Goal: Task Accomplishment & Management: Manage account settings

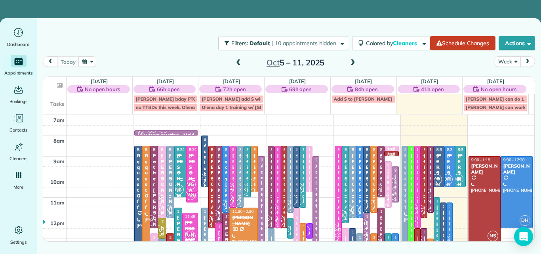
click at [503, 62] on button "Week" at bounding box center [507, 61] width 26 height 11
click at [505, 80] on link "Day" at bounding box center [526, 80] width 63 height 16
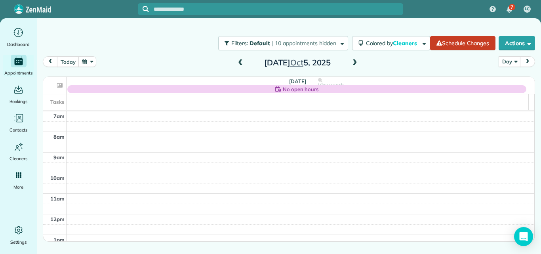
click at [355, 63] on span at bounding box center [354, 62] width 9 height 7
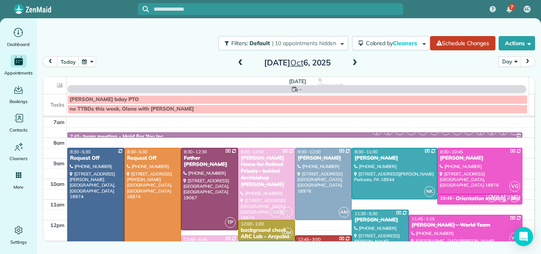
click at [355, 63] on span at bounding box center [354, 62] width 9 height 7
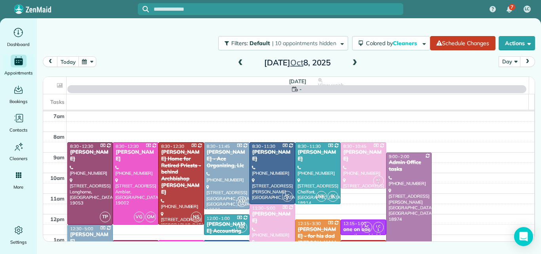
click at [355, 63] on span at bounding box center [354, 62] width 9 height 7
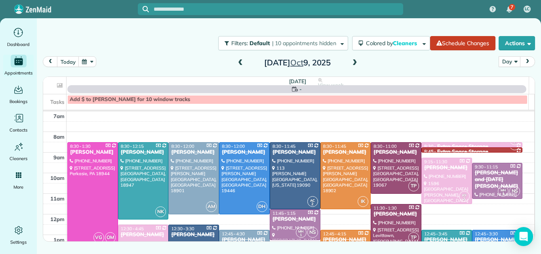
click at [355, 63] on span at bounding box center [354, 62] width 9 height 7
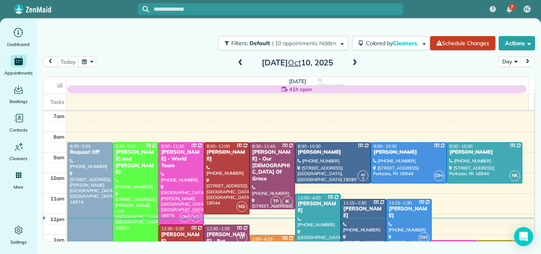
click at [355, 63] on span at bounding box center [354, 62] width 9 height 7
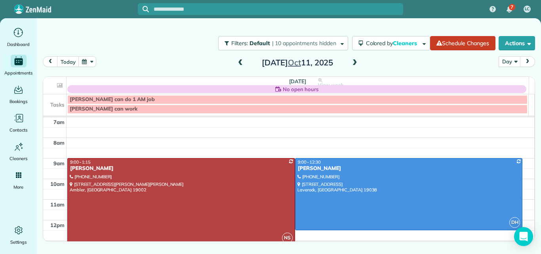
click at [240, 61] on span at bounding box center [240, 62] width 9 height 7
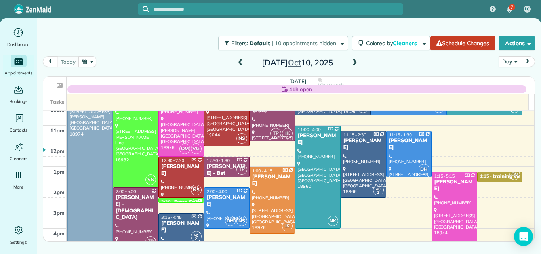
scroll to position [74, 0]
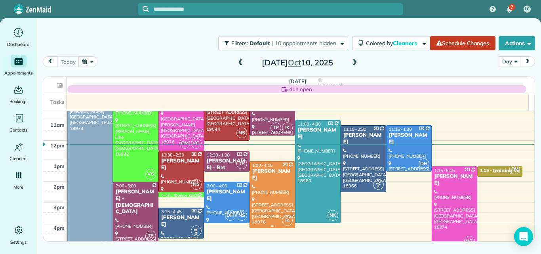
click at [271, 193] on div at bounding box center [272, 194] width 45 height 66
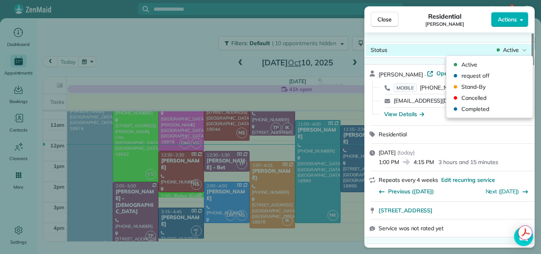
click at [527, 59] on body "7 LC Dashboard Appointments Bookings Contacts Cleaners Invoices Payroll Reports…" at bounding box center [270, 127] width 541 height 254
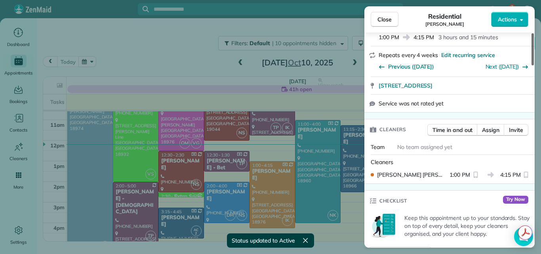
drag, startPoint x: 531, startPoint y: 47, endPoint x: 533, endPoint y: 66, distance: 19.1
click at [533, 65] on div at bounding box center [532, 49] width 2 height 32
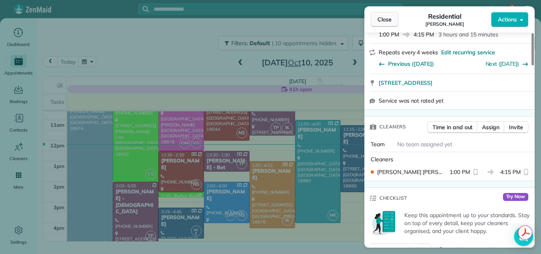
click at [388, 16] on span "Close" at bounding box center [384, 19] width 14 height 8
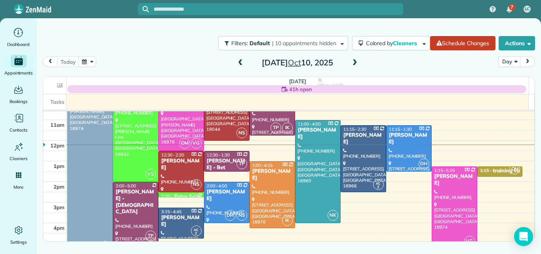
click at [354, 63] on span at bounding box center [354, 62] width 9 height 7
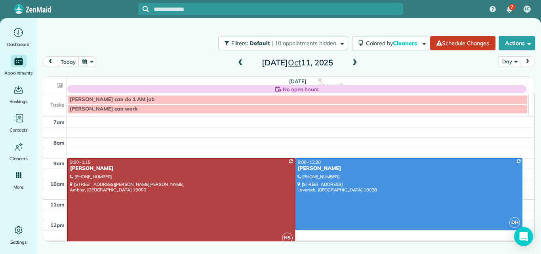
click at [354, 63] on span at bounding box center [354, 62] width 9 height 7
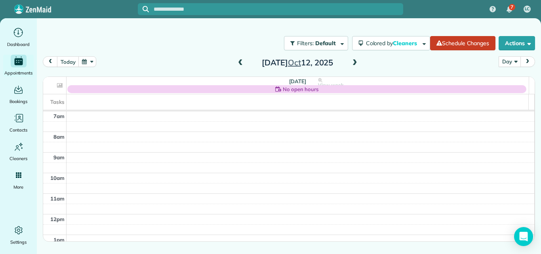
click at [505, 59] on button "Day" at bounding box center [509, 61] width 22 height 11
click at [508, 92] on link "Week" at bounding box center [530, 96] width 63 height 16
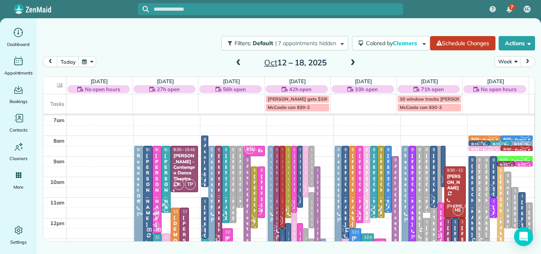
click at [351, 62] on span at bounding box center [352, 62] width 9 height 7
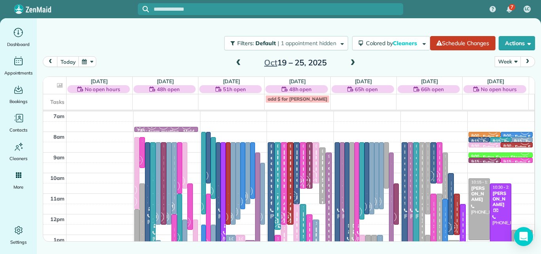
click at [505, 60] on button "Week" at bounding box center [507, 61] width 26 height 11
click at [504, 78] on link "Day" at bounding box center [526, 80] width 63 height 16
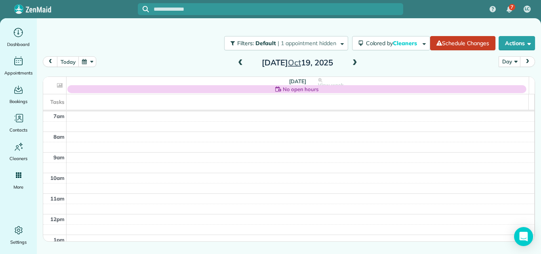
click at [353, 61] on span at bounding box center [354, 62] width 9 height 7
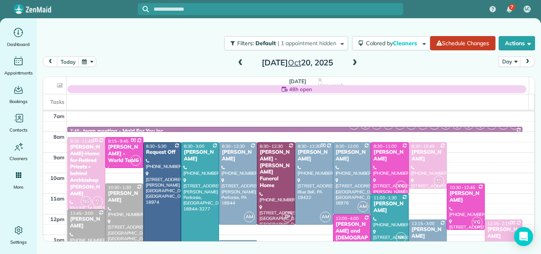
click at [353, 61] on span at bounding box center [354, 62] width 9 height 7
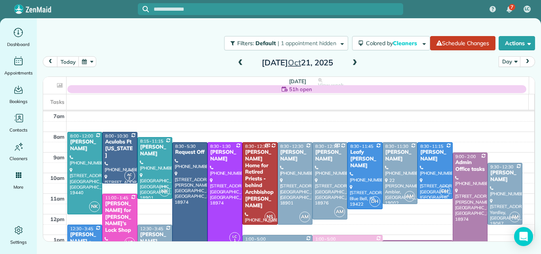
click at [353, 61] on span at bounding box center [354, 62] width 9 height 7
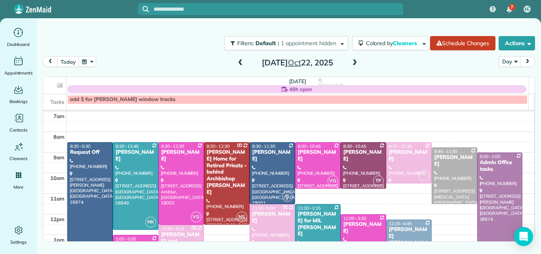
click at [353, 61] on span at bounding box center [354, 62] width 9 height 7
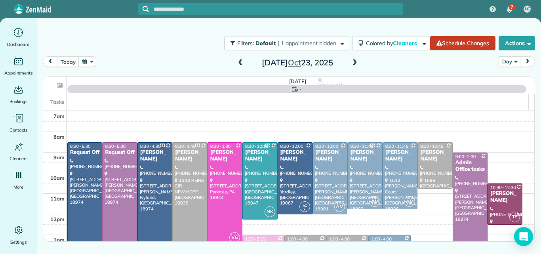
click at [353, 61] on span at bounding box center [354, 62] width 9 height 7
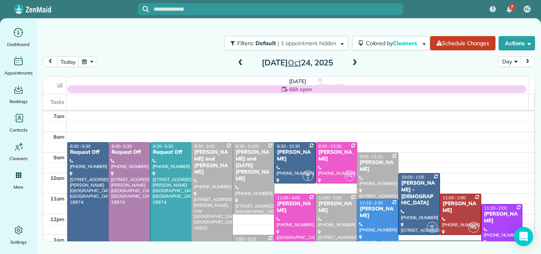
click at [353, 61] on span at bounding box center [354, 62] width 9 height 7
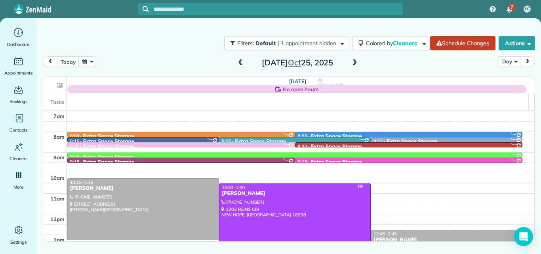
click at [240, 61] on span at bounding box center [240, 62] width 9 height 7
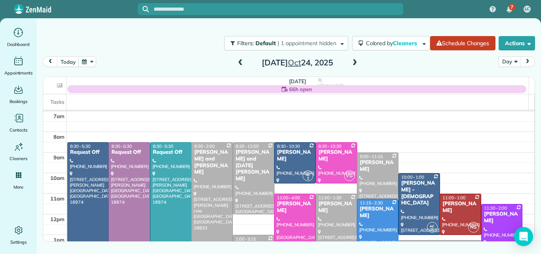
click at [240, 61] on span at bounding box center [240, 62] width 9 height 7
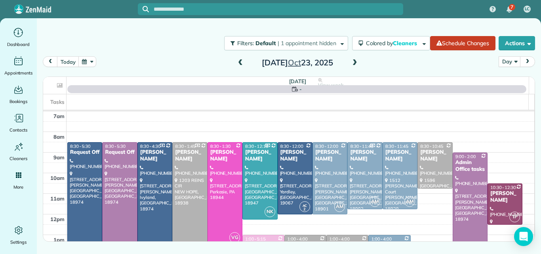
click at [240, 61] on span at bounding box center [240, 62] width 9 height 7
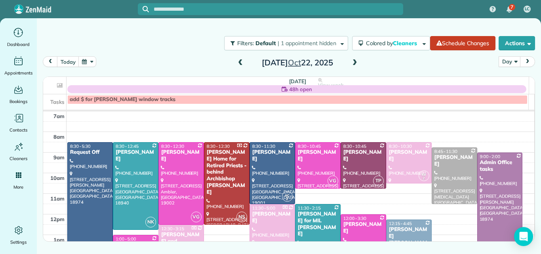
click at [240, 61] on span at bounding box center [240, 62] width 9 height 7
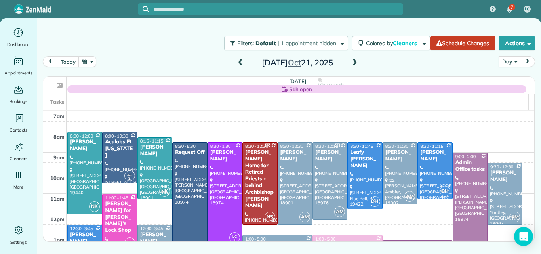
click at [240, 61] on span at bounding box center [240, 62] width 9 height 7
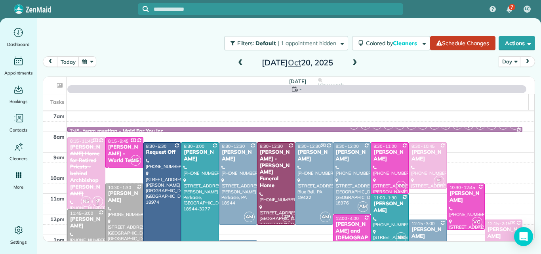
click at [240, 61] on span at bounding box center [240, 62] width 9 height 7
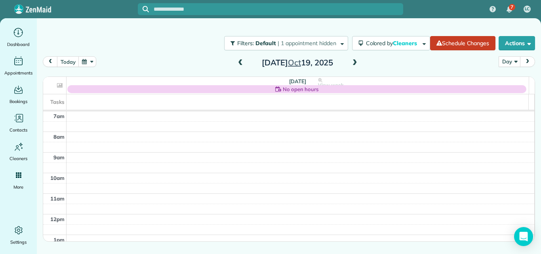
click at [355, 63] on span at bounding box center [354, 62] width 9 height 7
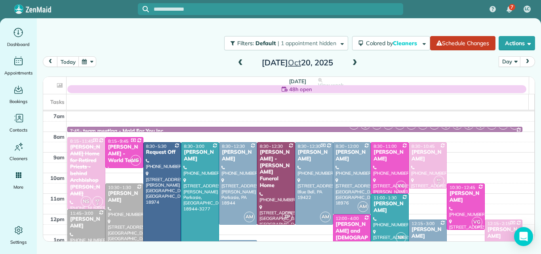
click at [355, 66] on span at bounding box center [354, 62] width 9 height 7
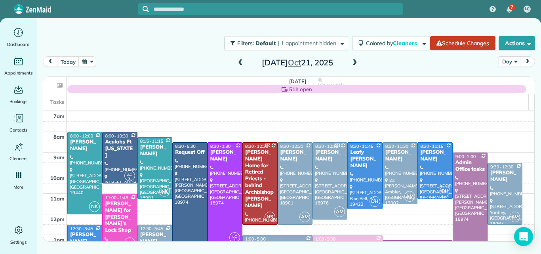
click at [353, 63] on span at bounding box center [354, 62] width 9 height 7
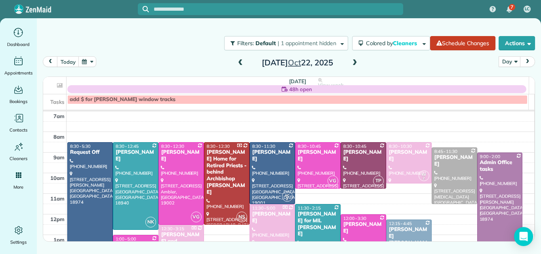
click at [352, 66] on span at bounding box center [354, 62] width 9 height 7
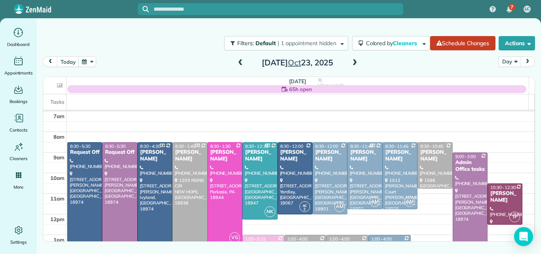
click at [354, 63] on span at bounding box center [354, 62] width 9 height 7
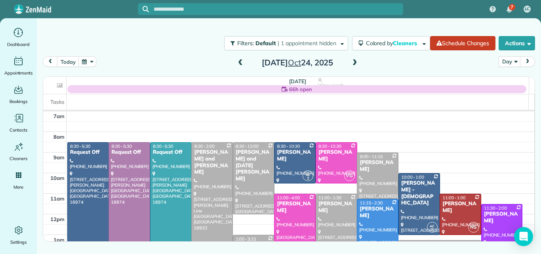
click at [237, 64] on span at bounding box center [240, 62] width 9 height 7
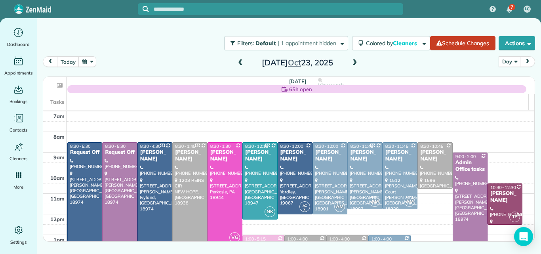
click at [239, 63] on span at bounding box center [240, 62] width 9 height 7
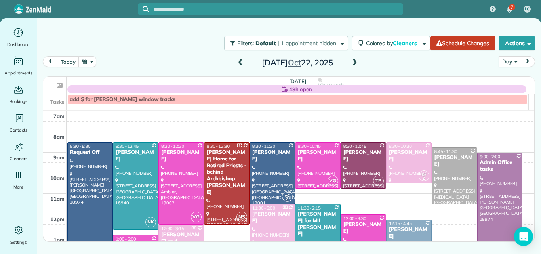
click at [241, 63] on span at bounding box center [240, 62] width 9 height 7
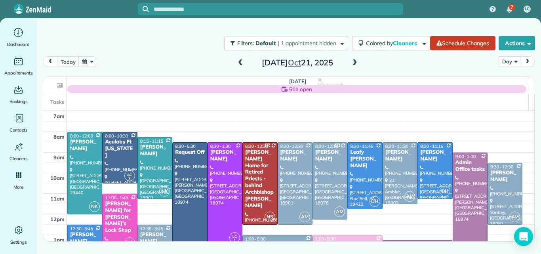
click at [241, 63] on span at bounding box center [240, 62] width 9 height 7
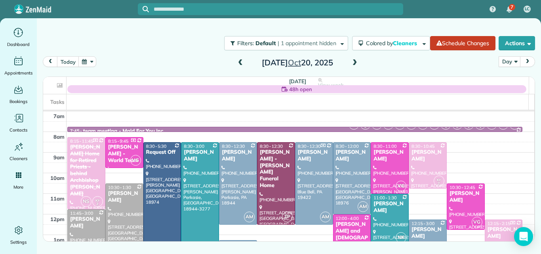
click at [241, 63] on span at bounding box center [240, 62] width 9 height 7
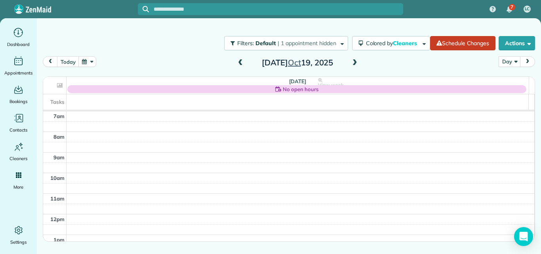
click at [353, 62] on span at bounding box center [354, 62] width 9 height 7
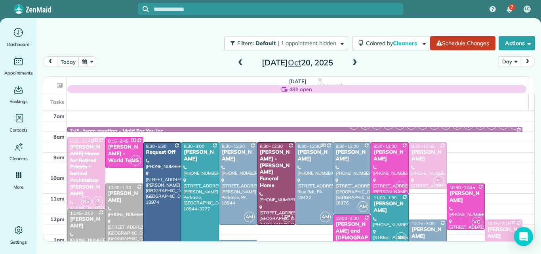
click at [356, 62] on span at bounding box center [354, 62] width 9 height 7
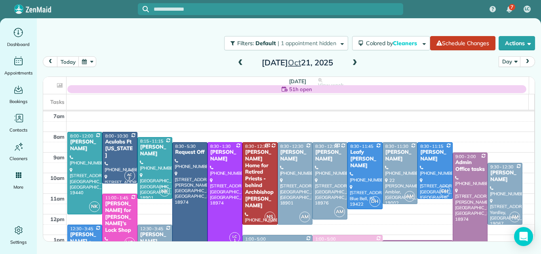
click at [356, 62] on span at bounding box center [354, 62] width 9 height 7
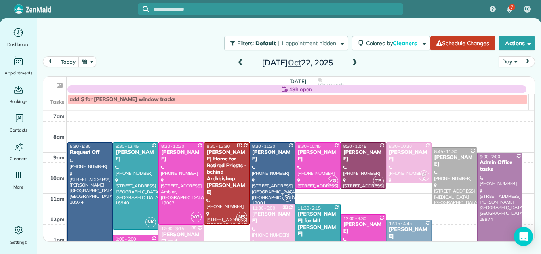
click at [356, 62] on span at bounding box center [354, 62] width 9 height 7
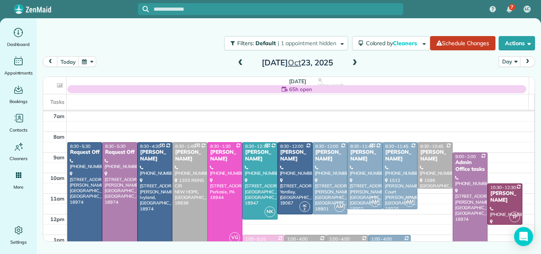
click at [356, 62] on span at bounding box center [354, 62] width 9 height 7
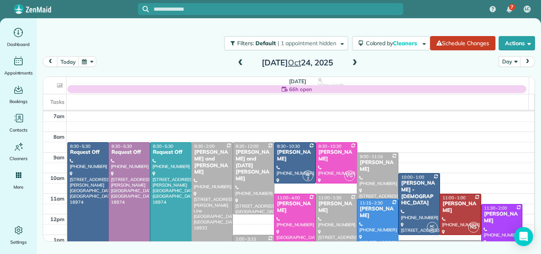
click at [356, 62] on span at bounding box center [354, 62] width 9 height 7
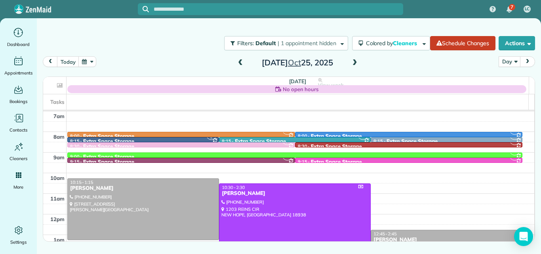
scroll to position [13, 0]
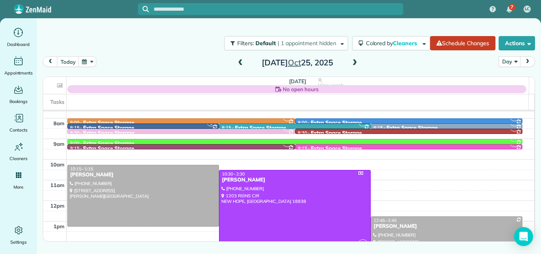
click at [239, 65] on span at bounding box center [240, 62] width 9 height 7
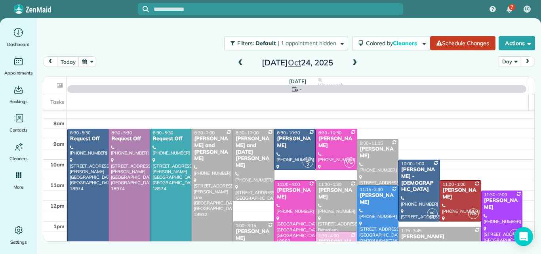
scroll to position [0, 0]
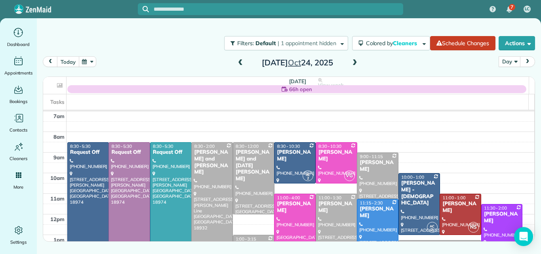
click at [63, 59] on button "today" at bounding box center [68, 61] width 22 height 11
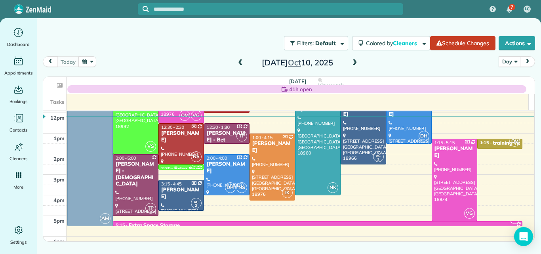
scroll to position [79, 0]
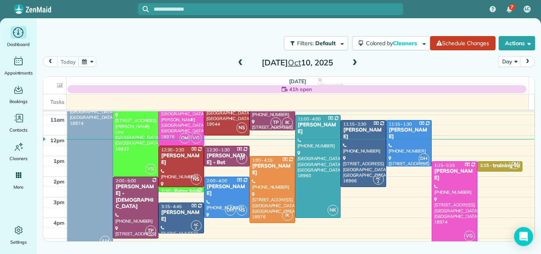
click at [21, 34] on icon "Main" at bounding box center [18, 33] width 12 height 12
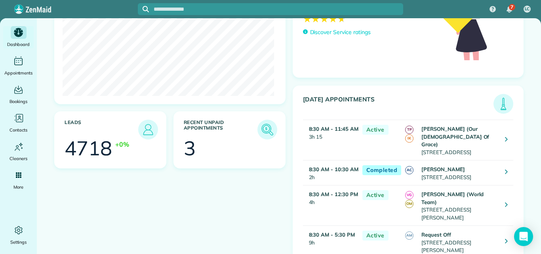
scroll to position [133, 0]
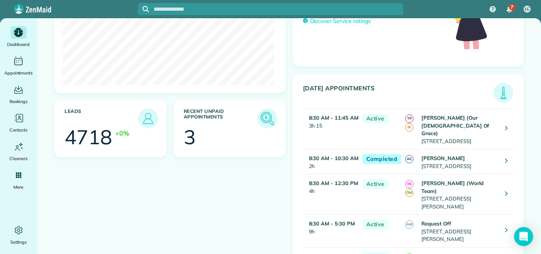
click at [265, 116] on img at bounding box center [267, 118] width 18 height 18
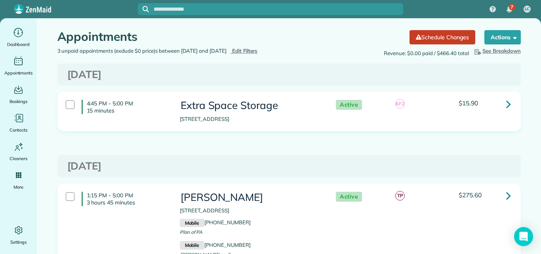
click at [269, 47] on div "3 unpaid appointments (exclude $0 price)s between 07/10/2025 and 10/09/2025 Hid…" at bounding box center [169, 51] width 237 height 8
click at [258, 50] on span "Edit Filters" at bounding box center [245, 50] width 26 height 6
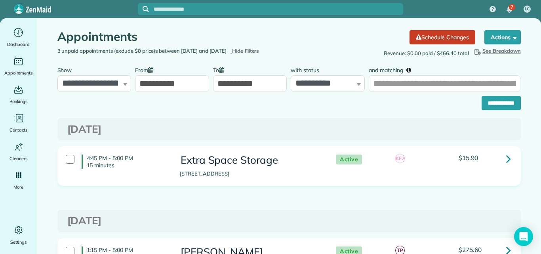
click at [188, 82] on input "**********" at bounding box center [172, 83] width 74 height 17
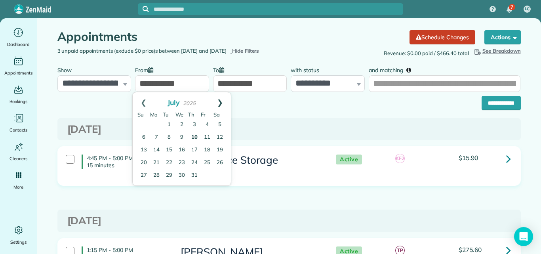
click at [218, 101] on link "Next" at bounding box center [220, 102] width 22 height 20
click at [194, 137] on link "9" at bounding box center [194, 137] width 13 height 13
type input "**********"
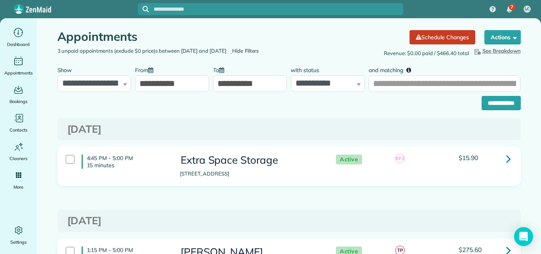
click at [232, 83] on input "**********" at bounding box center [250, 83] width 74 height 17
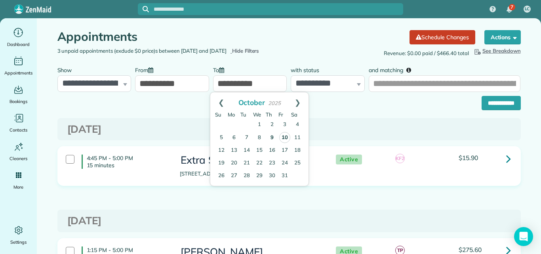
click at [283, 136] on link "10" at bounding box center [284, 137] width 11 height 11
type input "**********"
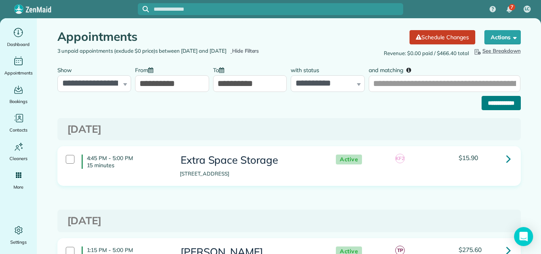
click at [502, 102] on input "**********" at bounding box center [500, 103] width 39 height 14
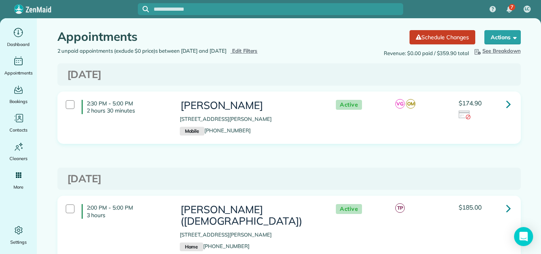
click at [258, 50] on span "Edit Filters" at bounding box center [245, 50] width 26 height 6
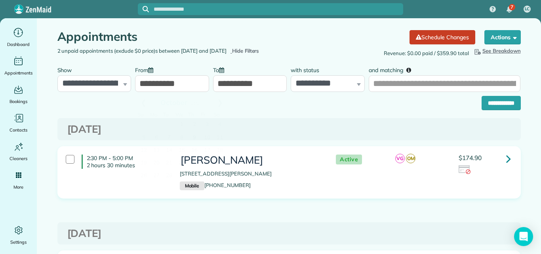
click at [173, 85] on input "**********" at bounding box center [172, 83] width 74 height 17
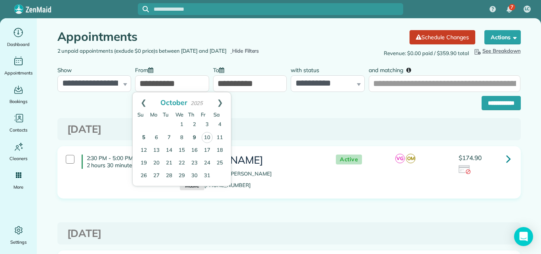
click at [141, 137] on link "5" at bounding box center [143, 137] width 13 height 13
type input "**********"
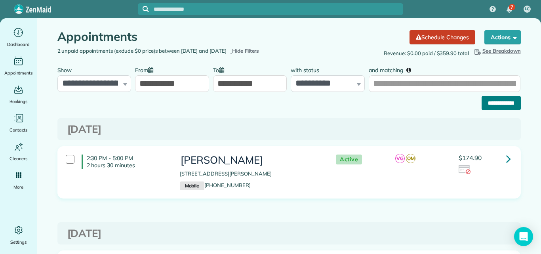
click at [481, 101] on input "**********" at bounding box center [500, 103] width 39 height 14
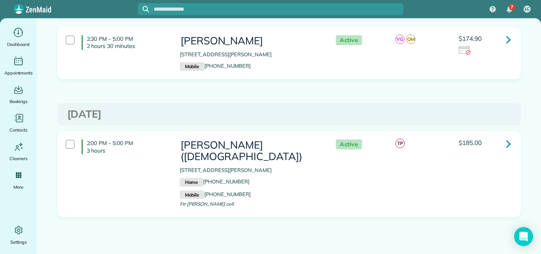
scroll to position [209, 0]
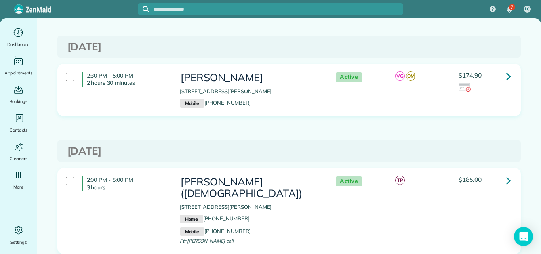
click at [506, 76] on icon at bounding box center [508, 76] width 5 height 14
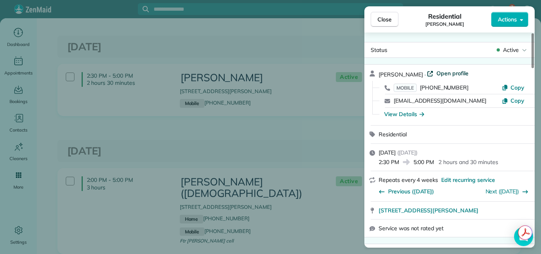
click at [459, 72] on span "Open profile" at bounding box center [452, 73] width 32 height 8
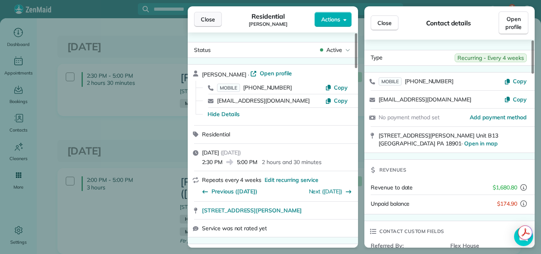
click at [207, 15] on button "Close" at bounding box center [208, 19] width 28 height 15
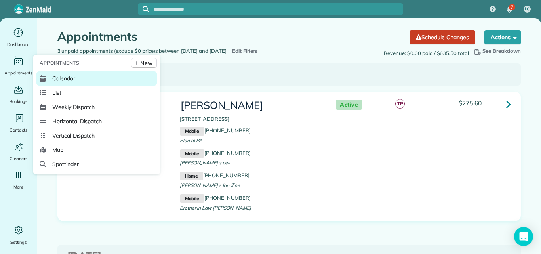
click at [62, 76] on span "Calendar" at bounding box center [63, 78] width 23 height 8
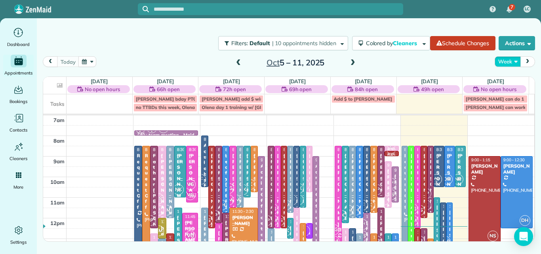
click at [501, 59] on button "Week" at bounding box center [507, 61] width 26 height 11
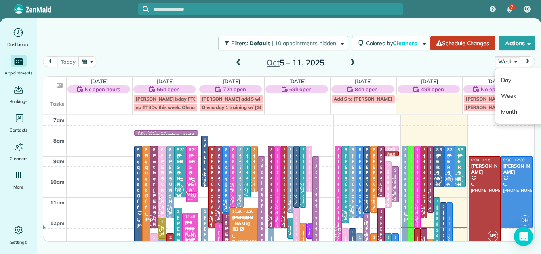
click at [349, 61] on span at bounding box center [352, 62] width 9 height 7
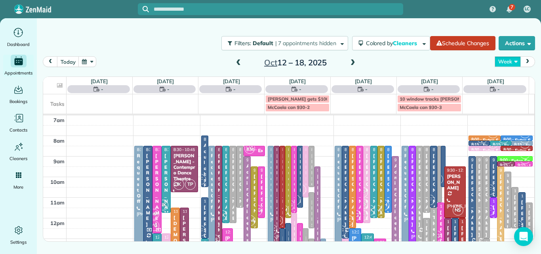
click at [503, 59] on button "Week" at bounding box center [507, 61] width 26 height 11
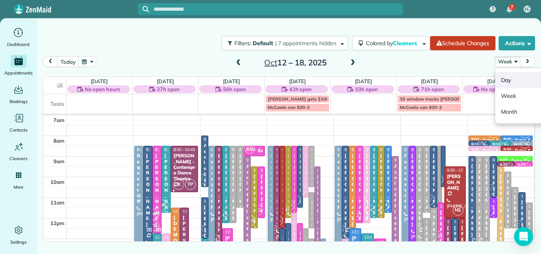
click at [506, 78] on link "Day" at bounding box center [526, 80] width 63 height 16
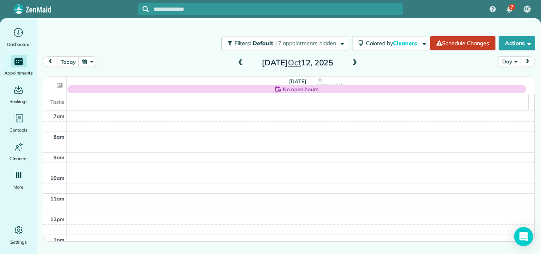
click at [355, 63] on span at bounding box center [354, 62] width 9 height 7
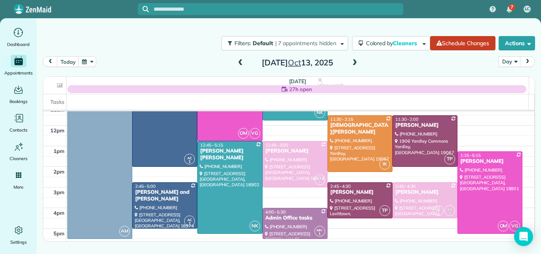
scroll to position [33, 0]
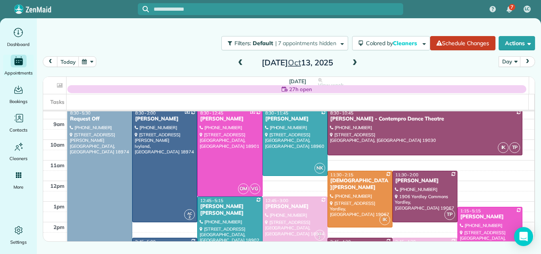
click at [354, 64] on span at bounding box center [354, 62] width 9 height 7
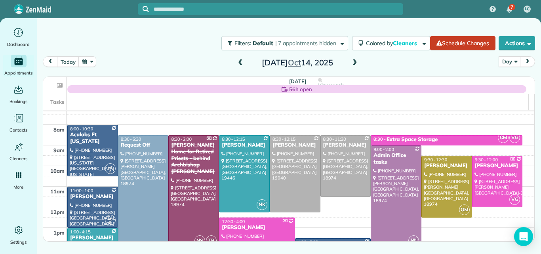
scroll to position [28, 0]
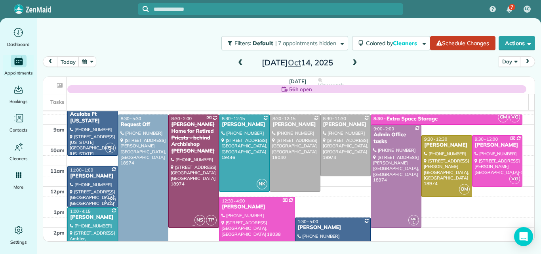
click at [180, 157] on div at bounding box center [194, 171] width 50 height 112
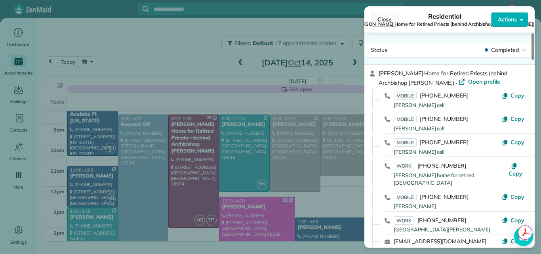
click at [384, 16] on span "Close" at bounding box center [384, 19] width 14 height 8
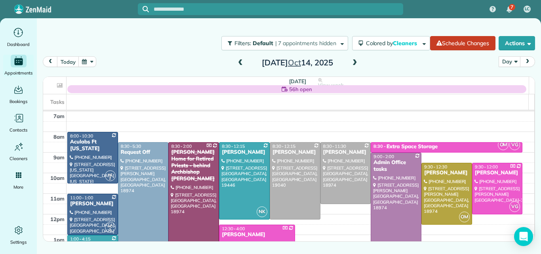
click at [240, 63] on span at bounding box center [240, 62] width 9 height 7
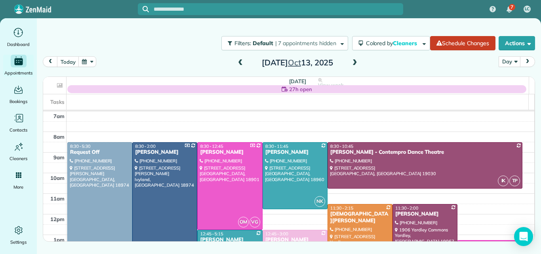
click at [239, 60] on span at bounding box center [240, 62] width 9 height 7
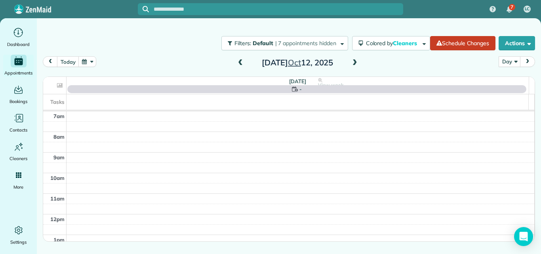
click at [239, 60] on span at bounding box center [240, 62] width 9 height 7
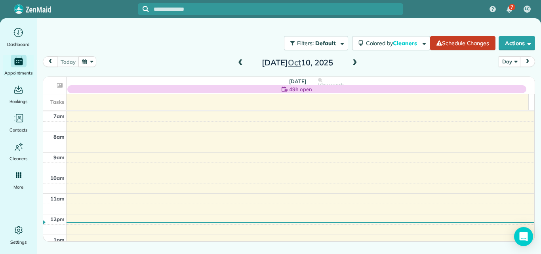
click at [239, 61] on span at bounding box center [240, 62] width 9 height 7
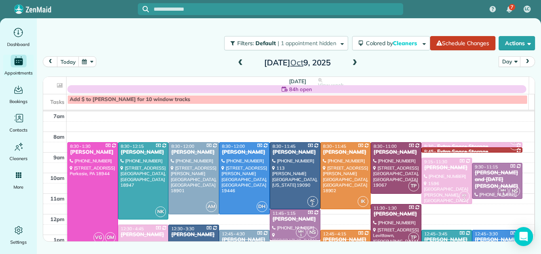
click at [241, 64] on span at bounding box center [240, 62] width 9 height 7
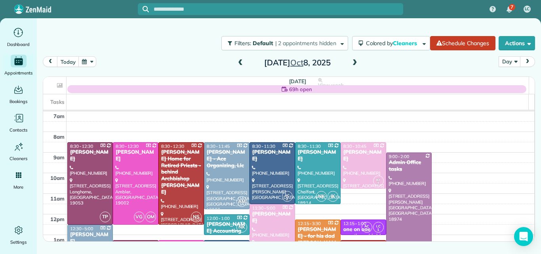
click at [355, 63] on span at bounding box center [354, 62] width 9 height 7
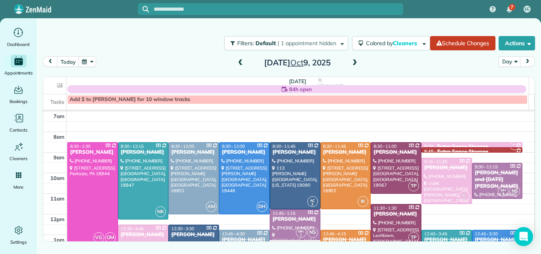
click at [242, 63] on span at bounding box center [240, 62] width 9 height 7
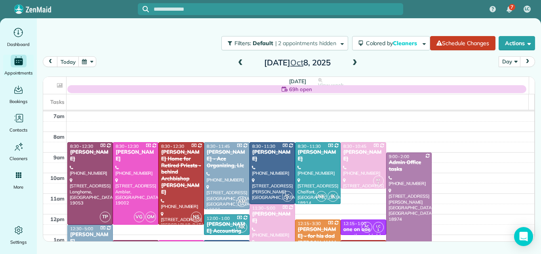
click at [353, 65] on span at bounding box center [354, 62] width 9 height 7
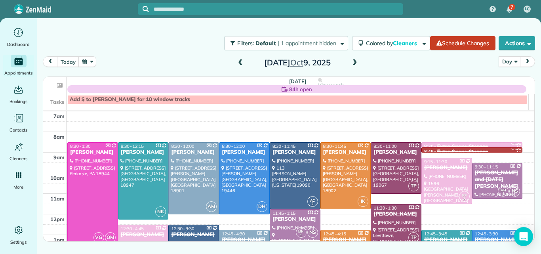
click at [237, 63] on span at bounding box center [240, 62] width 9 height 7
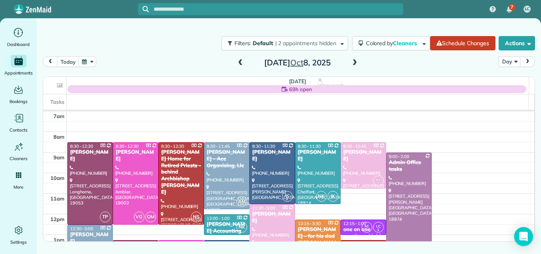
click at [239, 63] on span at bounding box center [240, 62] width 9 height 7
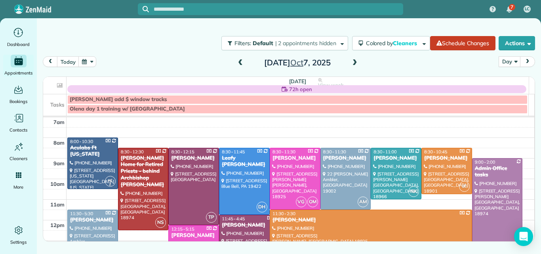
click at [239, 63] on span at bounding box center [240, 62] width 9 height 7
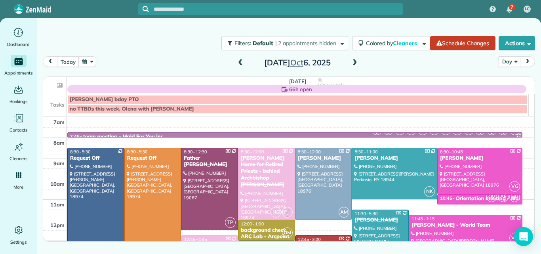
click at [241, 64] on span at bounding box center [240, 62] width 9 height 7
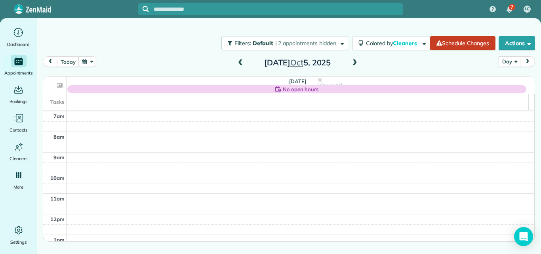
click at [241, 64] on span at bounding box center [240, 62] width 9 height 7
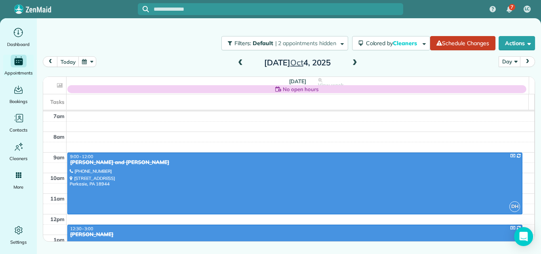
click at [241, 64] on span at bounding box center [240, 62] width 9 height 7
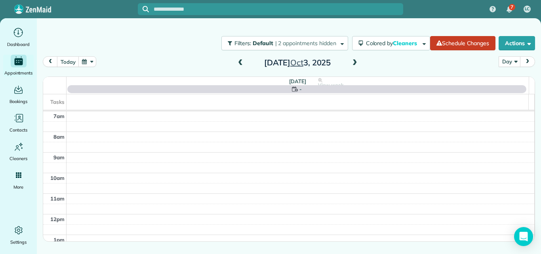
click at [241, 64] on span at bounding box center [240, 62] width 9 height 7
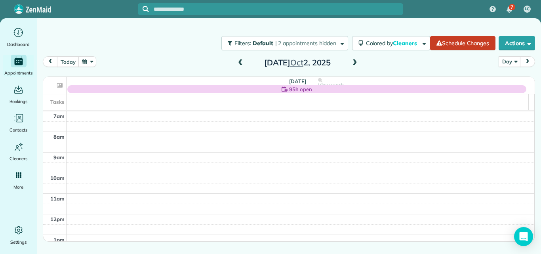
click at [355, 61] on span at bounding box center [354, 62] width 9 height 7
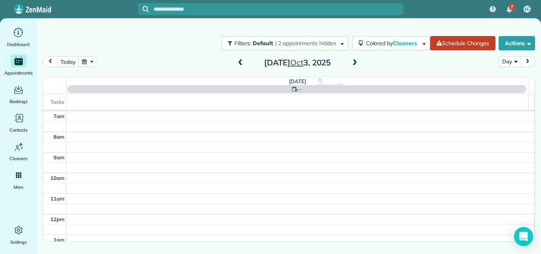
click at [241, 64] on span at bounding box center [240, 62] width 9 height 7
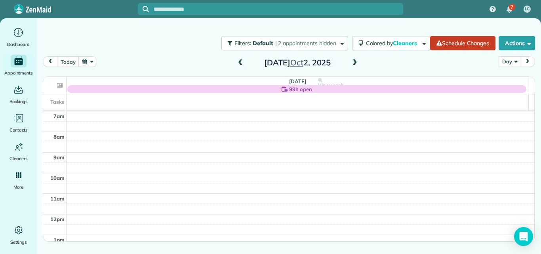
click at [241, 64] on span at bounding box center [240, 62] width 9 height 7
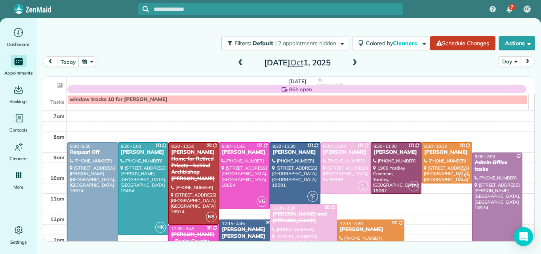
click at [355, 61] on span at bounding box center [354, 62] width 9 height 7
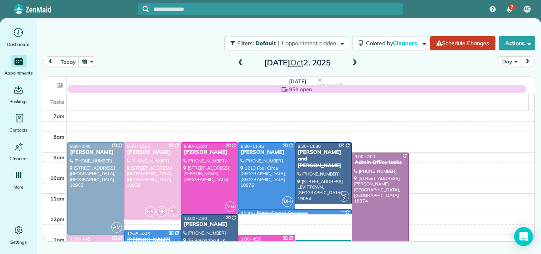
click at [355, 62] on span at bounding box center [354, 62] width 9 height 7
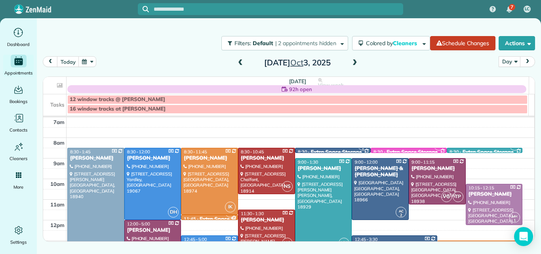
click at [241, 63] on span at bounding box center [240, 62] width 9 height 7
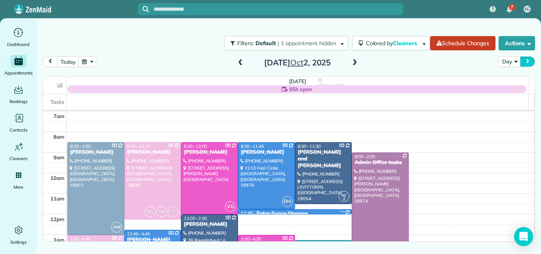
click at [529, 61] on span "next" at bounding box center [527, 61] width 6 height 5
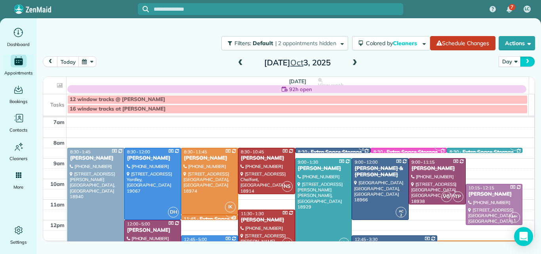
click at [529, 61] on span "next" at bounding box center [527, 61] width 6 height 5
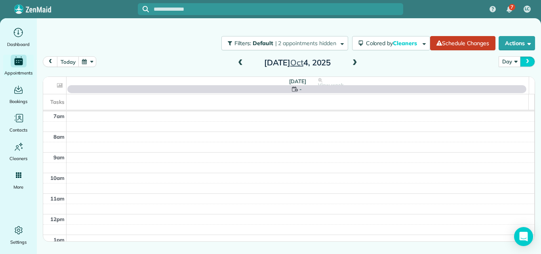
click at [529, 61] on span "next" at bounding box center [527, 61] width 6 height 5
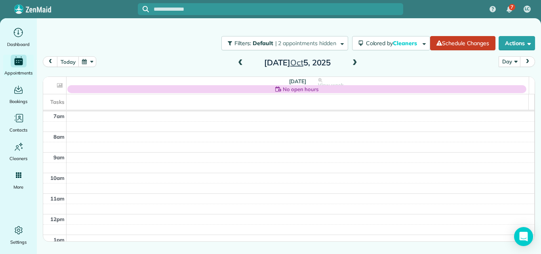
click at [529, 61] on span "next" at bounding box center [527, 61] width 6 height 5
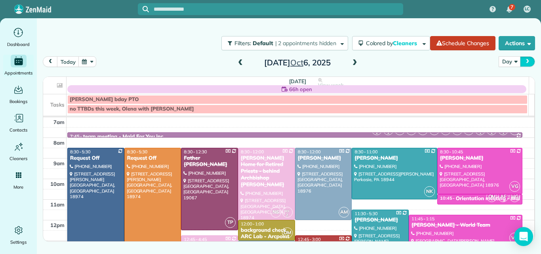
click at [528, 61] on span "next" at bounding box center [527, 61] width 6 height 5
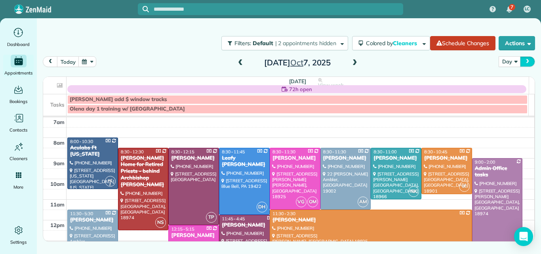
click at [526, 61] on span "next" at bounding box center [527, 61] width 6 height 5
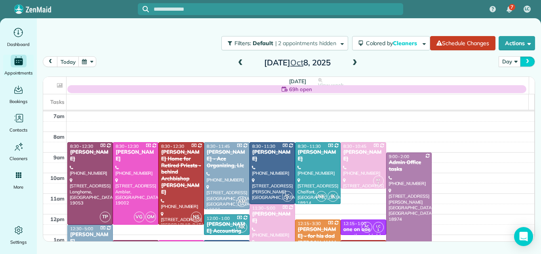
click at [526, 61] on span "next" at bounding box center [527, 61] width 6 height 5
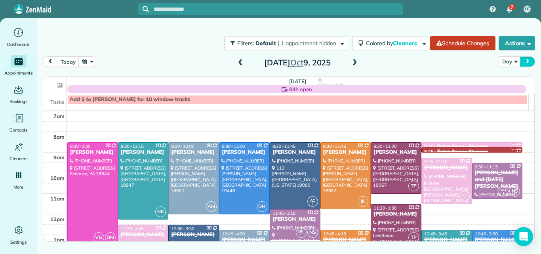
click at [526, 61] on span "next" at bounding box center [527, 61] width 6 height 5
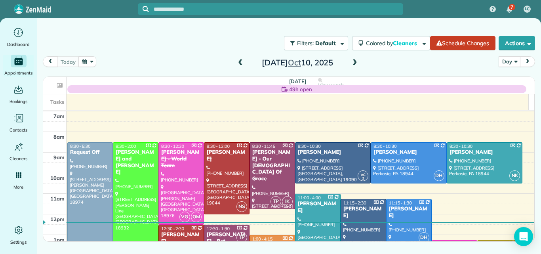
click at [526, 61] on span "next" at bounding box center [527, 61] width 6 height 5
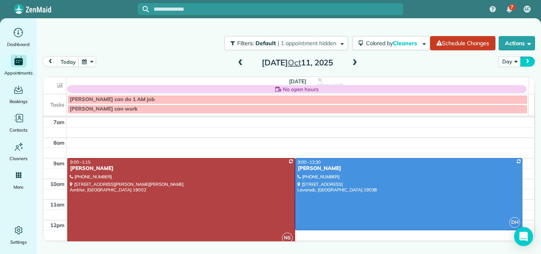
click at [526, 61] on span "next" at bounding box center [527, 61] width 6 height 5
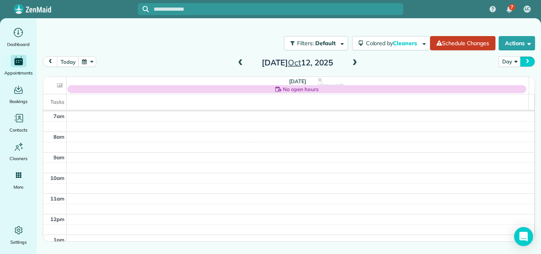
click at [526, 61] on span "next" at bounding box center [527, 61] width 6 height 5
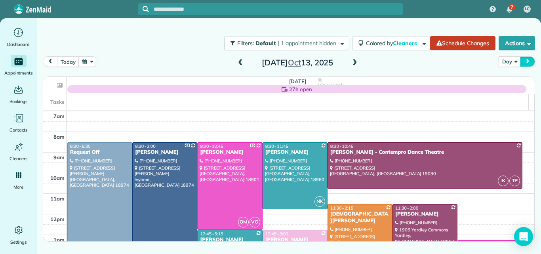
click at [526, 61] on span "next" at bounding box center [527, 61] width 6 height 5
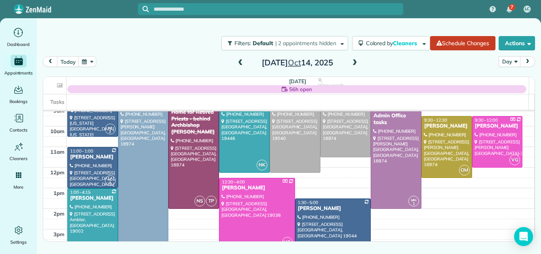
scroll to position [1, 0]
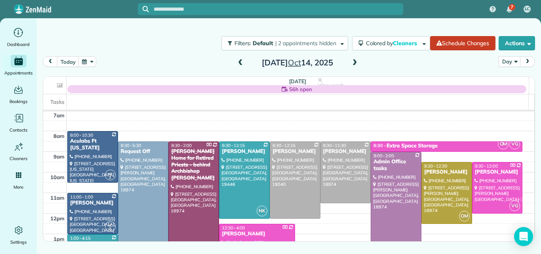
click at [186, 180] on div "Regina Coeli Home for Retired Priests - behind Archbishop Wood" at bounding box center [194, 164] width 46 height 33
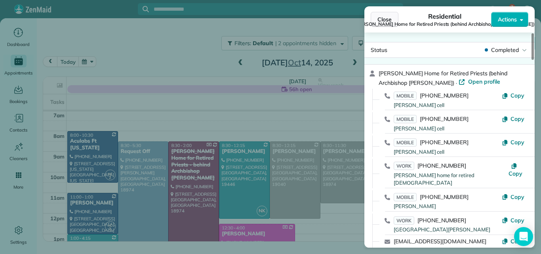
click at [384, 17] on span "Close" at bounding box center [384, 19] width 14 height 8
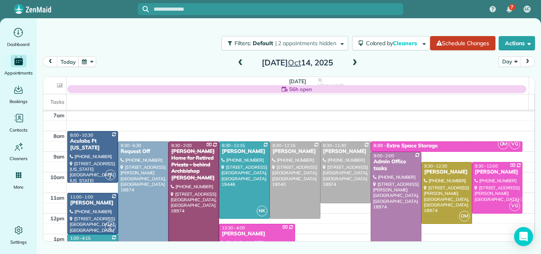
click at [194, 171] on div "Regina Coeli Home for Retired Priests - behind Archbishop Wood" at bounding box center [194, 164] width 46 height 33
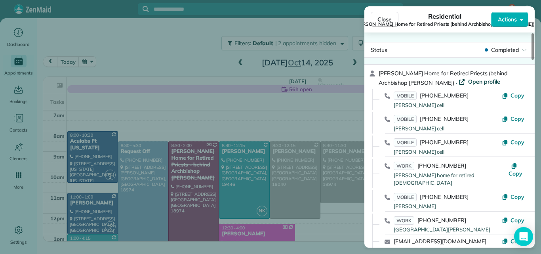
click at [468, 83] on span "Open profile" at bounding box center [484, 82] width 32 height 8
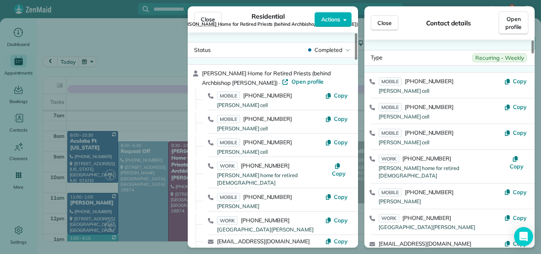
click at [199, 17] on button "Close" at bounding box center [208, 19] width 28 height 15
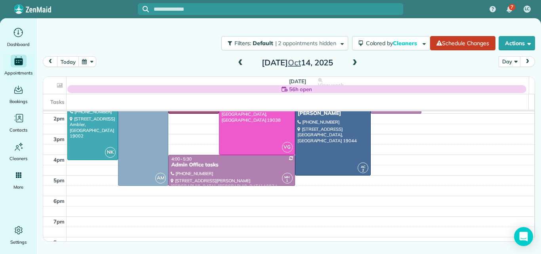
scroll to position [146, 0]
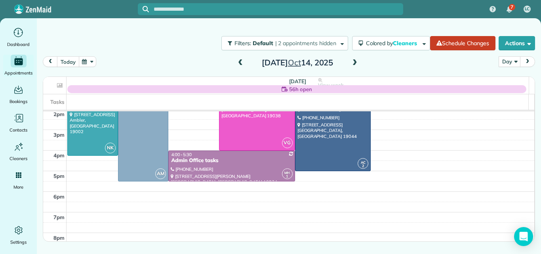
click at [71, 60] on button "today" at bounding box center [68, 61] width 22 height 11
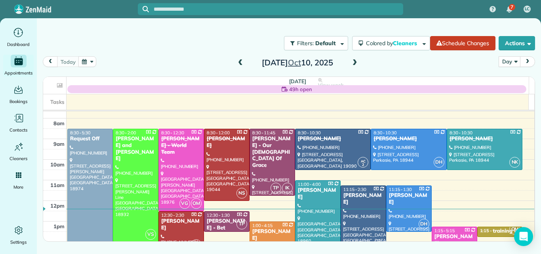
scroll to position [0, 0]
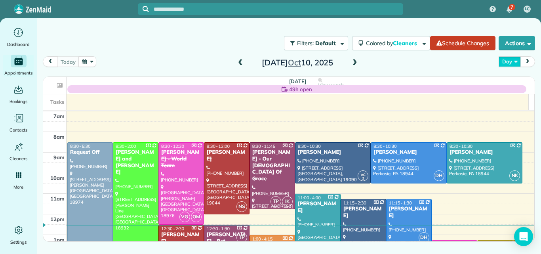
click at [504, 60] on button "Day" at bounding box center [509, 61] width 22 height 11
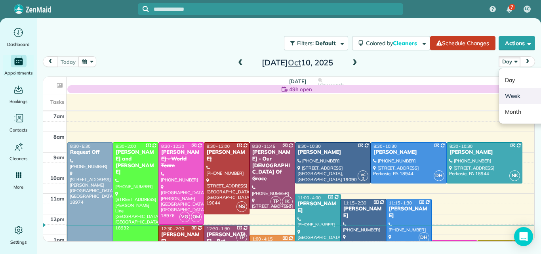
click at [508, 95] on link "Week" at bounding box center [530, 96] width 63 height 16
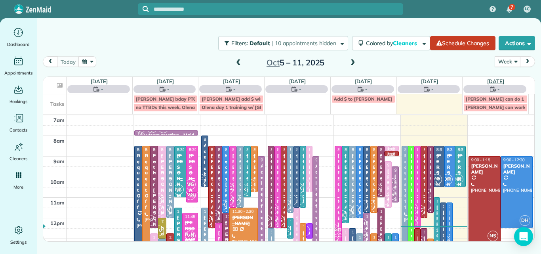
click at [353, 63] on span at bounding box center [352, 62] width 9 height 7
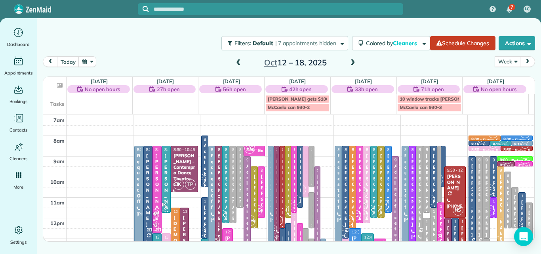
click at [352, 63] on span at bounding box center [352, 62] width 9 height 7
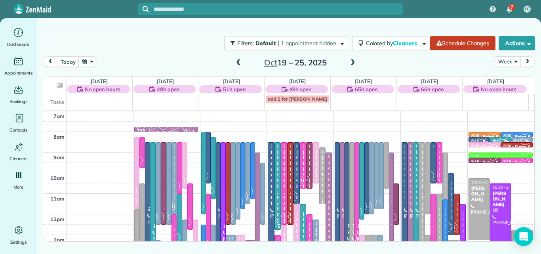
click at [503, 61] on button "Week" at bounding box center [507, 61] width 26 height 11
click at [504, 78] on link "Day" at bounding box center [526, 80] width 63 height 16
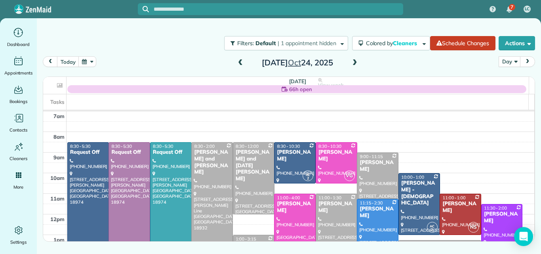
click at [241, 60] on span at bounding box center [240, 62] width 9 height 7
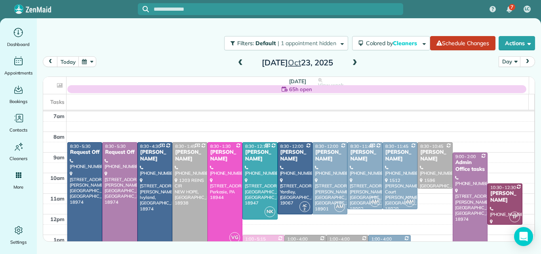
click at [355, 63] on span at bounding box center [354, 62] width 9 height 7
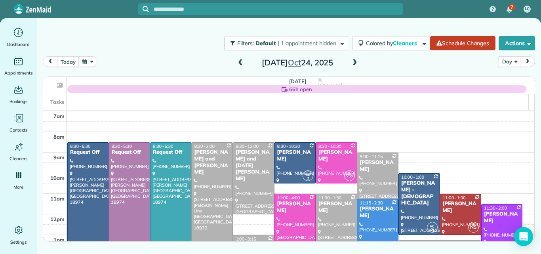
click at [243, 62] on span at bounding box center [240, 62] width 9 height 7
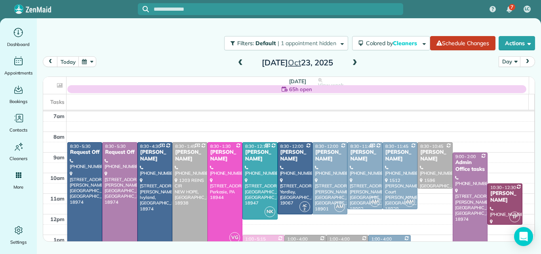
click at [243, 62] on span at bounding box center [240, 62] width 9 height 7
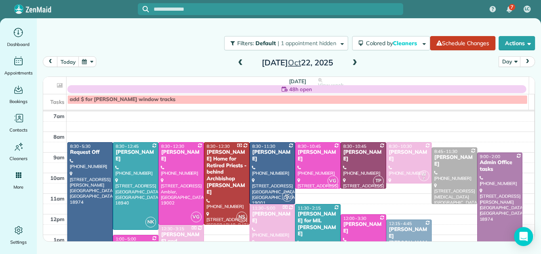
click at [243, 62] on span at bounding box center [240, 62] width 9 height 7
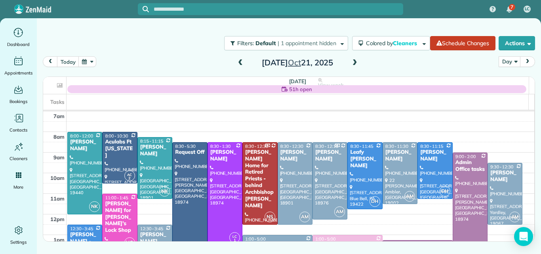
click at [243, 62] on span at bounding box center [240, 62] width 9 height 7
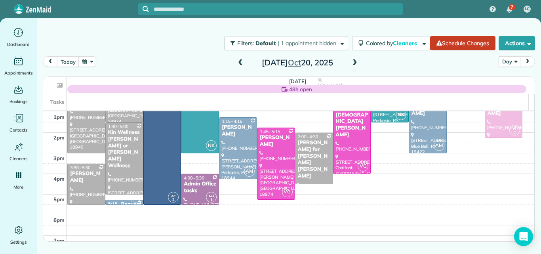
scroll to position [127, 0]
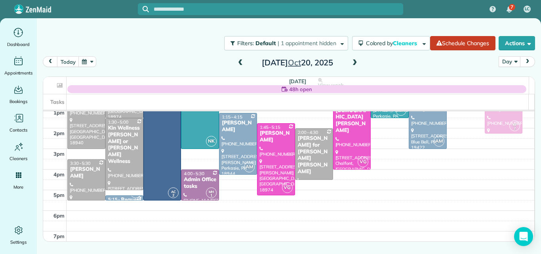
click at [353, 60] on span at bounding box center [354, 62] width 9 height 7
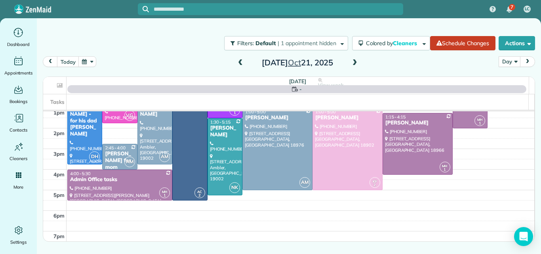
scroll to position [0, 0]
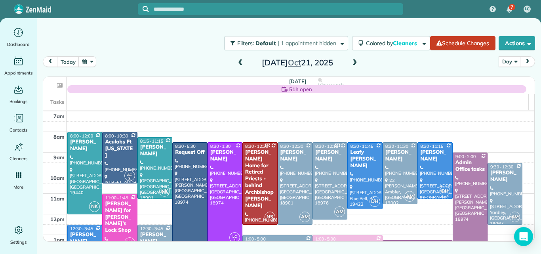
click at [353, 61] on span at bounding box center [354, 62] width 9 height 7
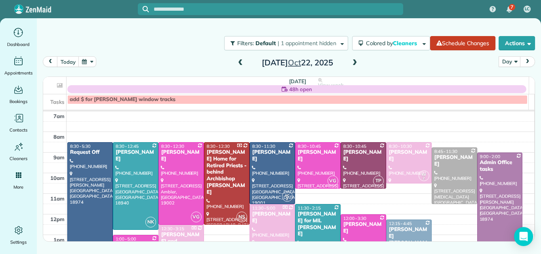
click at [353, 61] on span at bounding box center [354, 62] width 9 height 7
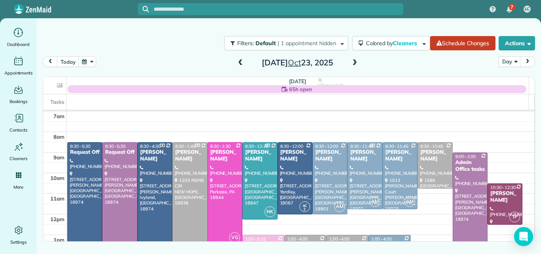
click at [353, 61] on span at bounding box center [354, 62] width 9 height 7
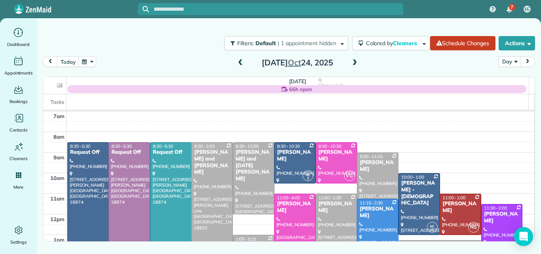
click at [353, 61] on span at bounding box center [354, 62] width 9 height 7
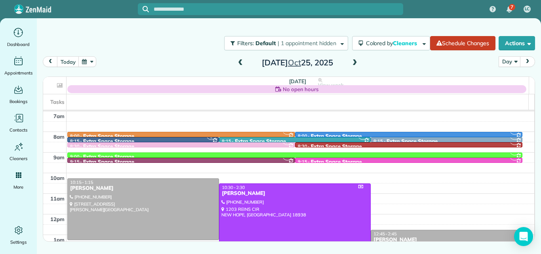
click at [353, 61] on span at bounding box center [354, 62] width 9 height 7
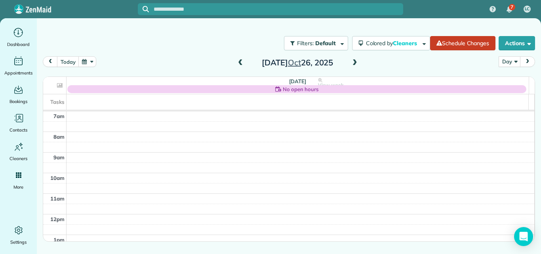
click at [353, 61] on span at bounding box center [354, 62] width 9 height 7
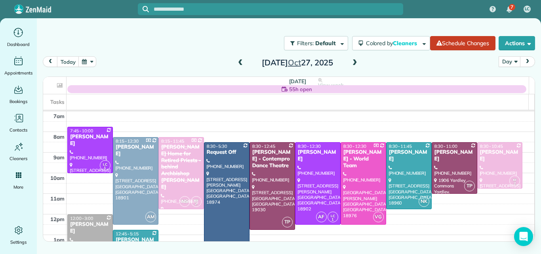
click at [240, 61] on span at bounding box center [240, 62] width 9 height 7
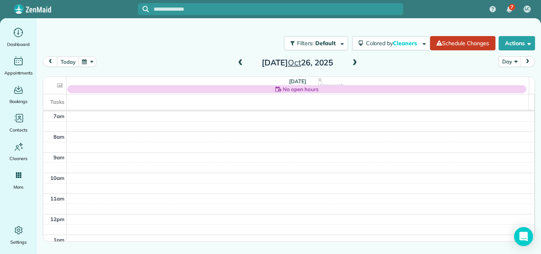
click at [240, 61] on span at bounding box center [240, 62] width 9 height 7
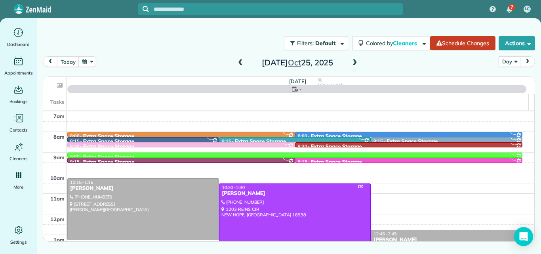
click at [240, 61] on span at bounding box center [240, 62] width 9 height 7
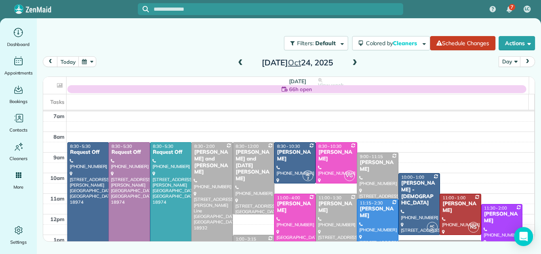
click at [240, 61] on span at bounding box center [240, 62] width 9 height 7
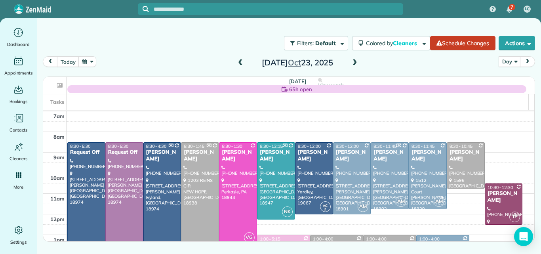
click at [354, 61] on span at bounding box center [354, 62] width 9 height 7
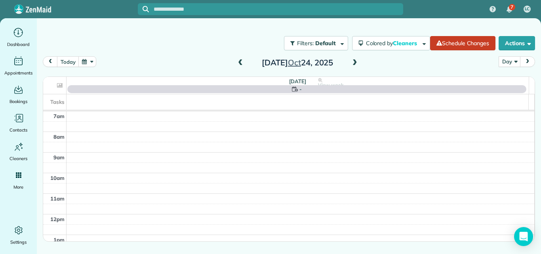
click at [240, 64] on span at bounding box center [240, 62] width 9 height 7
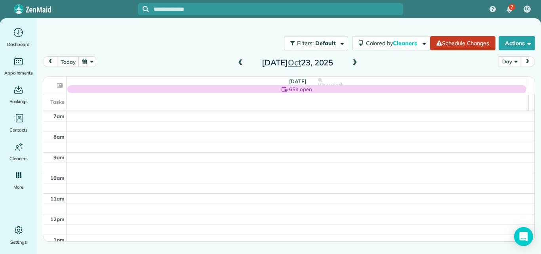
click at [354, 63] on span at bounding box center [354, 62] width 9 height 7
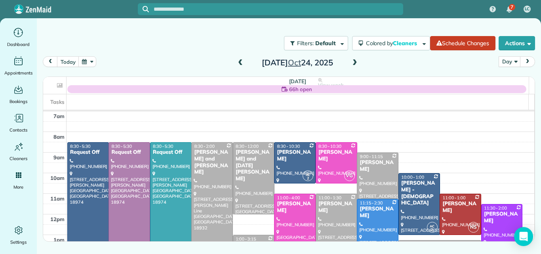
click at [242, 62] on span at bounding box center [240, 62] width 9 height 7
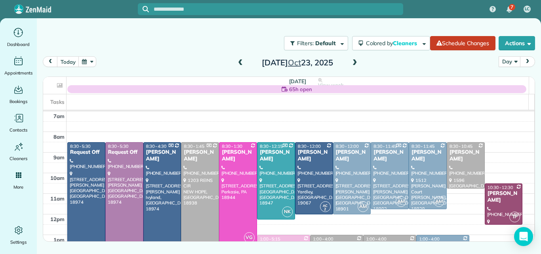
click at [355, 61] on span at bounding box center [354, 62] width 9 height 7
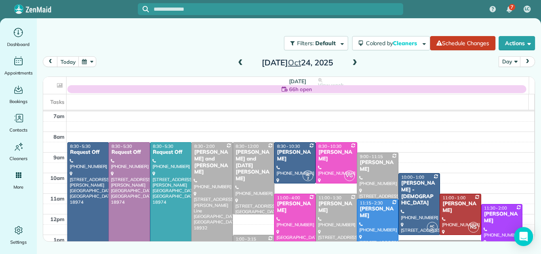
click at [355, 61] on span at bounding box center [354, 62] width 9 height 7
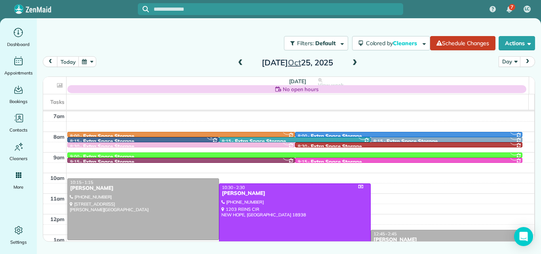
click at [240, 63] on span at bounding box center [240, 62] width 9 height 7
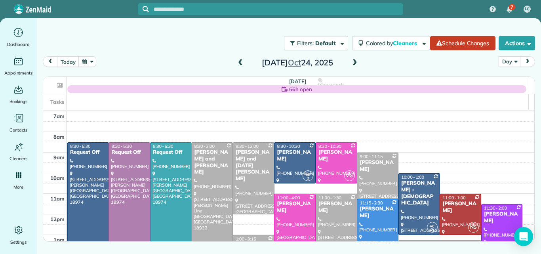
click at [355, 63] on span at bounding box center [354, 62] width 9 height 7
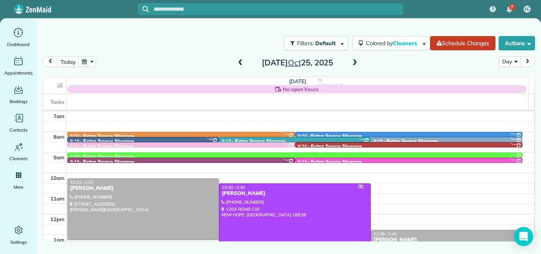
click at [239, 62] on span at bounding box center [240, 62] width 9 height 7
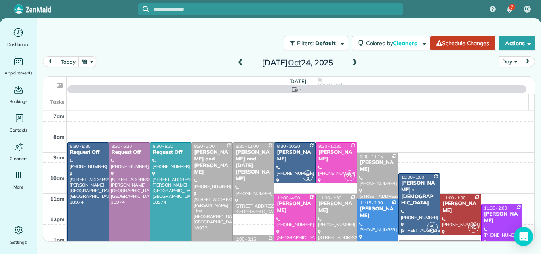
click at [239, 62] on span at bounding box center [240, 62] width 9 height 7
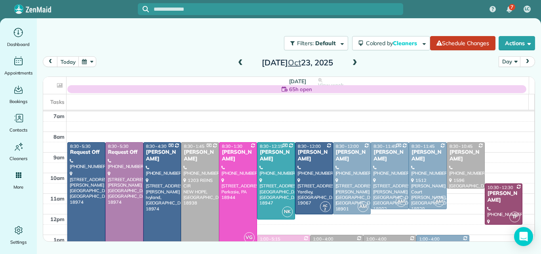
click at [354, 62] on span at bounding box center [354, 62] width 9 height 7
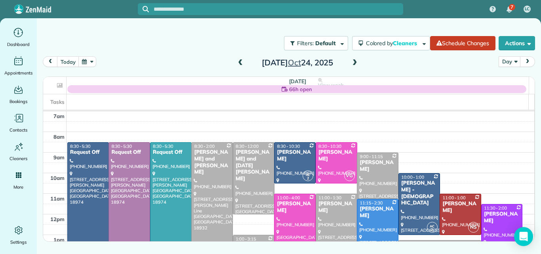
click at [240, 62] on span at bounding box center [240, 62] width 9 height 7
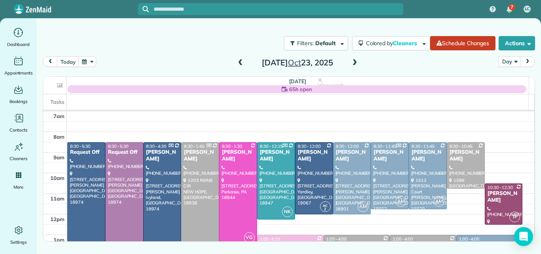
click at [240, 62] on span at bounding box center [240, 62] width 9 height 7
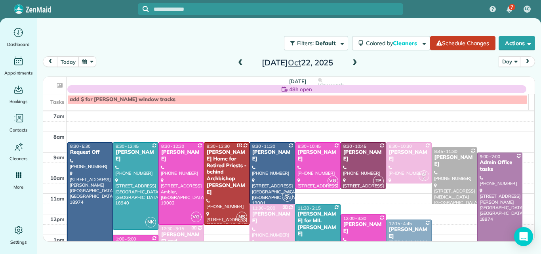
click at [240, 62] on span at bounding box center [240, 62] width 9 height 7
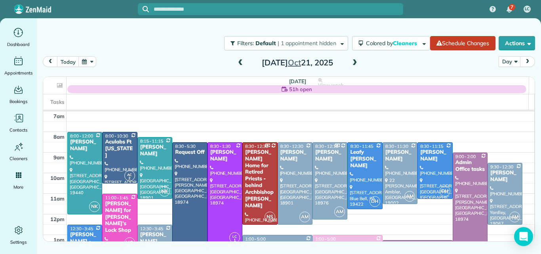
click at [238, 62] on span at bounding box center [240, 62] width 9 height 7
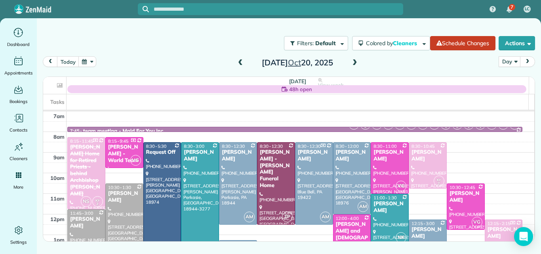
click at [238, 65] on span at bounding box center [240, 62] width 9 height 7
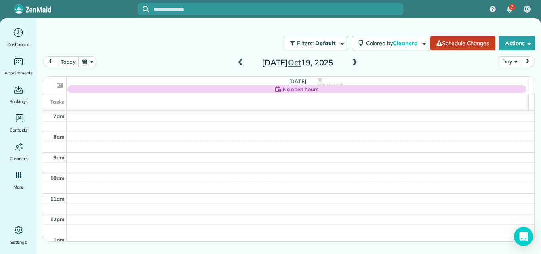
click at [238, 65] on span at bounding box center [240, 62] width 9 height 7
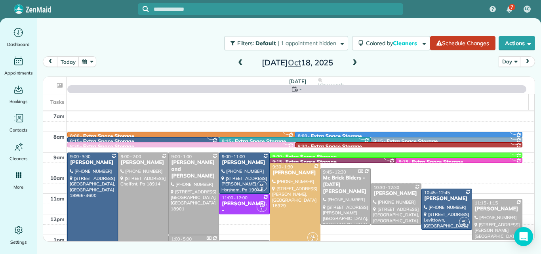
click at [238, 65] on span at bounding box center [240, 62] width 9 height 7
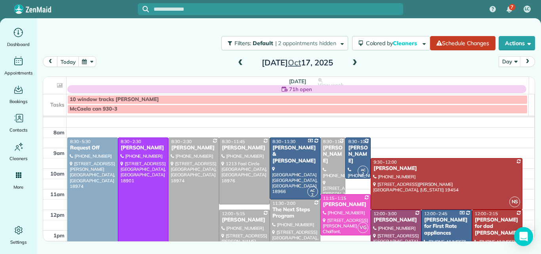
scroll to position [15, 0]
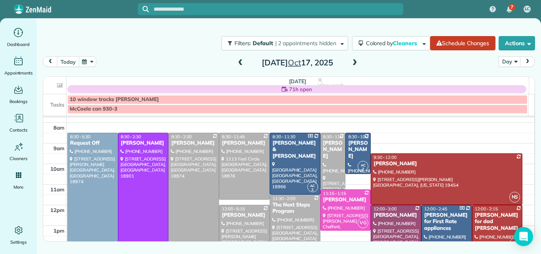
click at [68, 61] on button "today" at bounding box center [68, 61] width 22 height 11
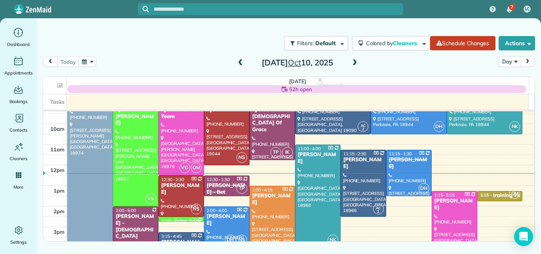
scroll to position [55, 0]
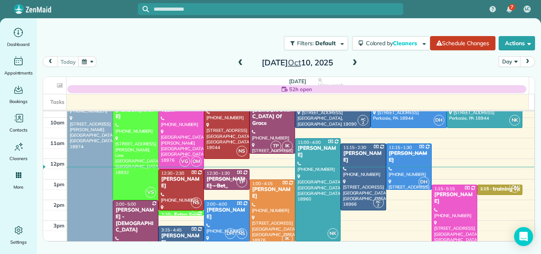
click at [219, 178] on div "Julie Sulpizio - Bet Investments" at bounding box center [226, 186] width 41 height 20
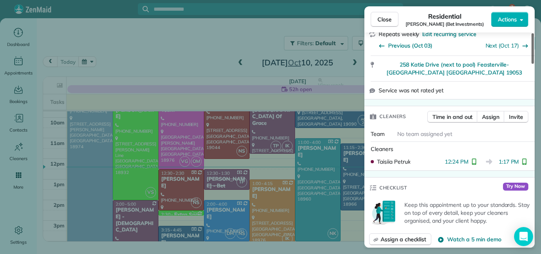
scroll to position [230, 0]
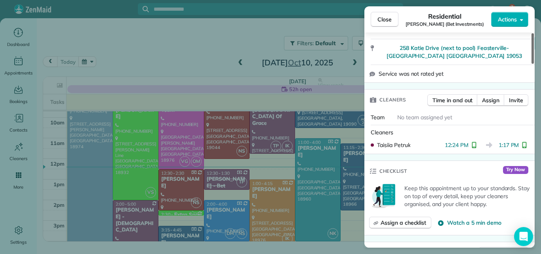
drag, startPoint x: 532, startPoint y: 55, endPoint x: 522, endPoint y: 88, distance: 34.3
click at [531, 64] on div at bounding box center [532, 48] width 2 height 30
click at [387, 16] on span "Close" at bounding box center [384, 19] width 14 height 8
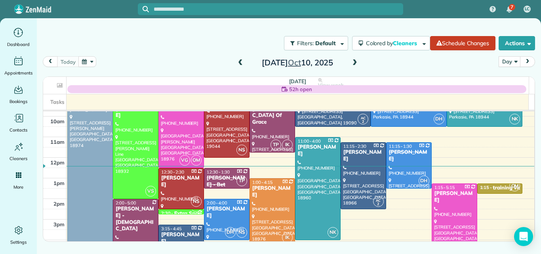
scroll to position [34, 0]
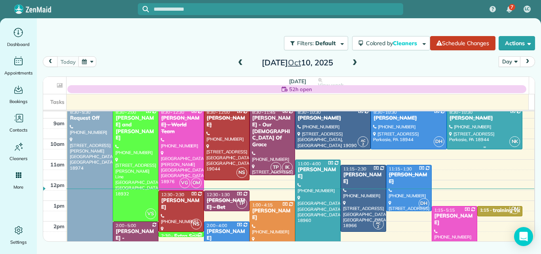
click at [448, 135] on div at bounding box center [484, 128] width 75 height 40
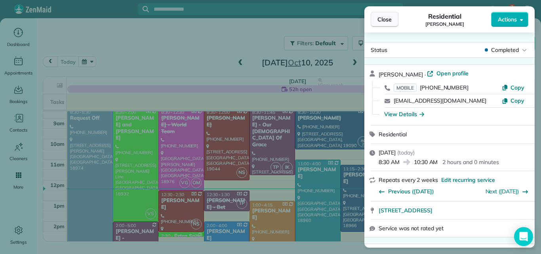
click at [386, 15] on span "Close" at bounding box center [384, 19] width 14 height 8
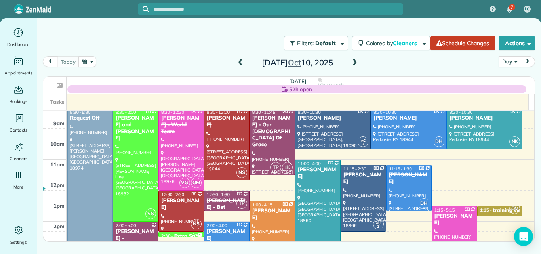
scroll to position [18, 0]
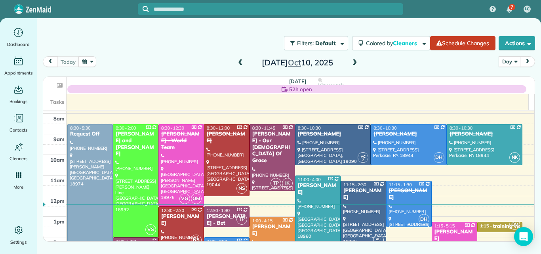
click at [409, 189] on div "Joliene Ford" at bounding box center [408, 193] width 41 height 13
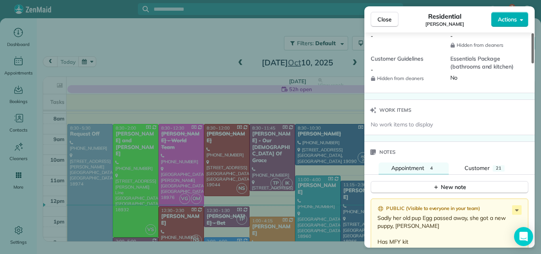
scroll to position [772, 0]
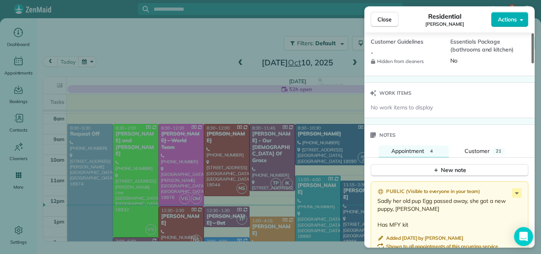
drag, startPoint x: 532, startPoint y: 52, endPoint x: 529, endPoint y: 159, distance: 107.7
click at [531, 63] on div at bounding box center [532, 48] width 2 height 30
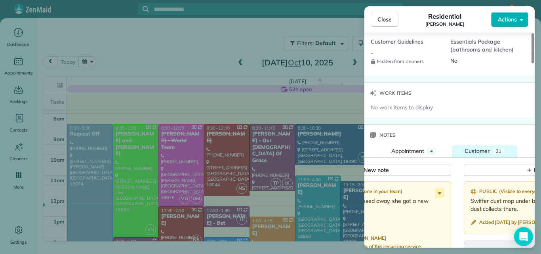
click at [477, 151] on span "Customer" at bounding box center [476, 150] width 25 height 7
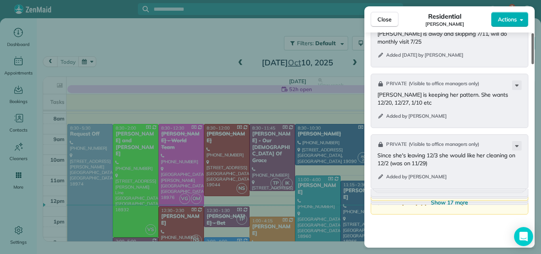
scroll to position [1007, 0]
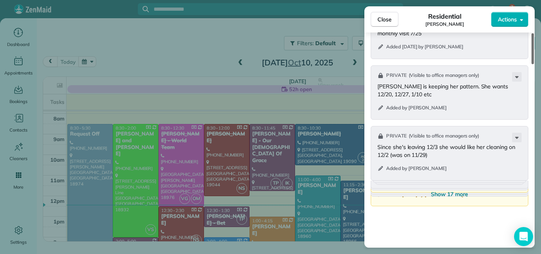
drag, startPoint x: 532, startPoint y: 165, endPoint x: 533, endPoint y: 199, distance: 34.0
click at [533, 64] on div at bounding box center [532, 48] width 2 height 31
click at [454, 194] on span "Show 17 more" at bounding box center [449, 194] width 37 height 8
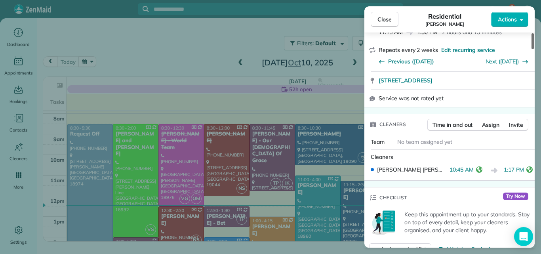
scroll to position [0, 0]
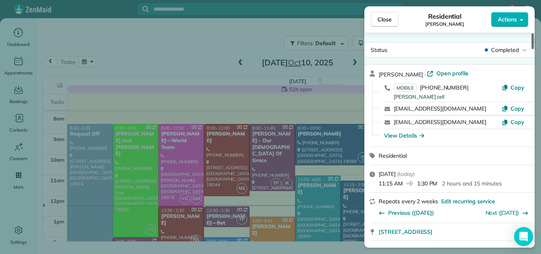
drag, startPoint x: 533, startPoint y: 118, endPoint x: 540, endPoint y: 26, distance: 91.7
click at [533, 33] on div at bounding box center [532, 41] width 2 height 16
click at [378, 19] on span "Close" at bounding box center [384, 19] width 14 height 8
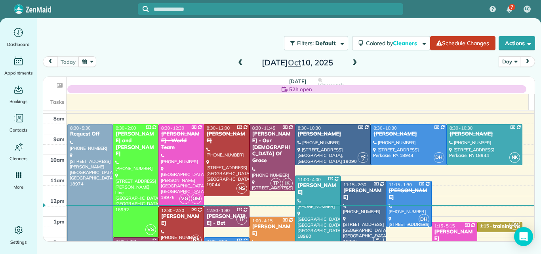
click at [399, 201] on div at bounding box center [408, 204] width 45 height 46
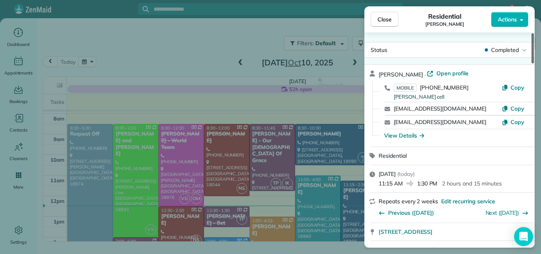
drag, startPoint x: 532, startPoint y: 42, endPoint x: 528, endPoint y: 25, distance: 17.4
click at [531, 33] on div at bounding box center [532, 48] width 2 height 30
click at [379, 20] on span "Close" at bounding box center [384, 19] width 14 height 8
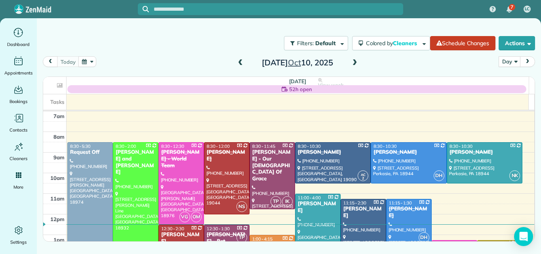
click at [240, 63] on span at bounding box center [240, 62] width 9 height 7
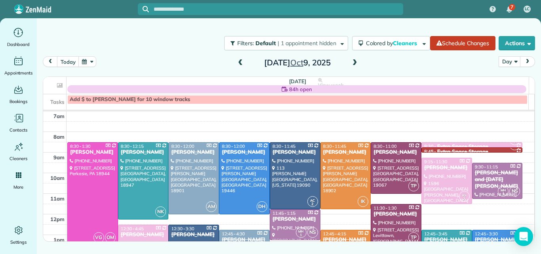
click at [353, 62] on span at bounding box center [354, 62] width 9 height 7
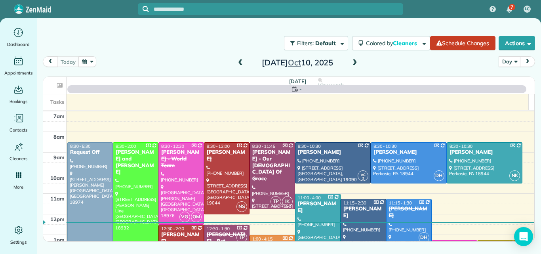
click at [353, 62] on span at bounding box center [354, 62] width 9 height 7
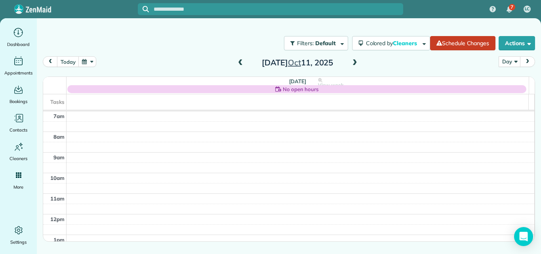
click at [353, 62] on span at bounding box center [354, 62] width 9 height 7
click at [353, 64] on span at bounding box center [354, 62] width 9 height 7
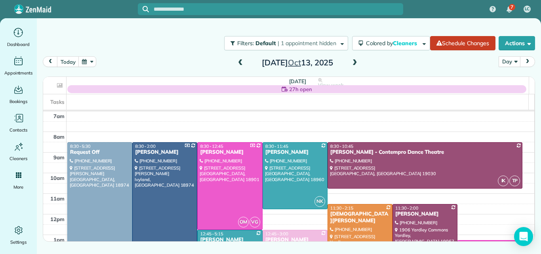
click at [353, 62] on span at bounding box center [354, 62] width 9 height 7
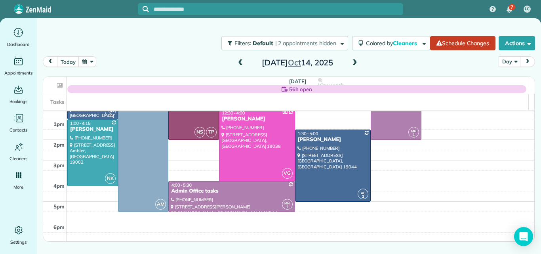
scroll to position [82, 0]
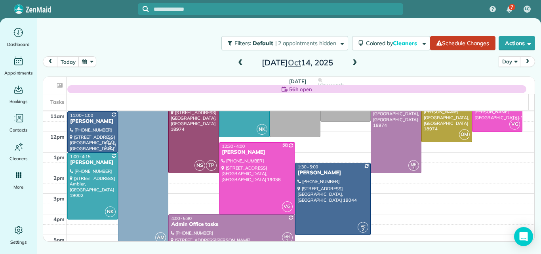
click at [242, 61] on span at bounding box center [240, 62] width 9 height 7
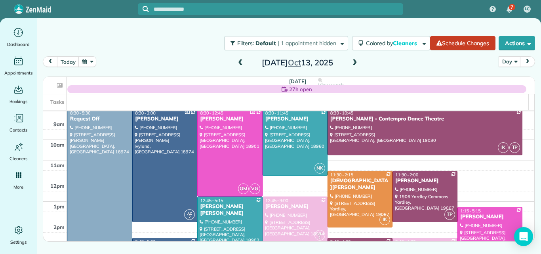
scroll to position [0, 0]
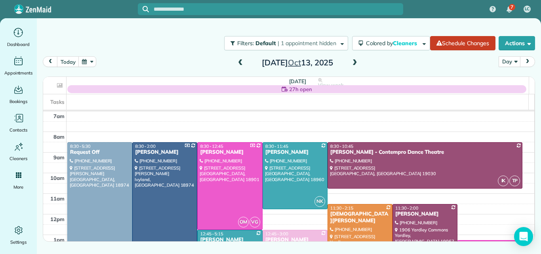
click at [353, 63] on span at bounding box center [354, 62] width 9 height 7
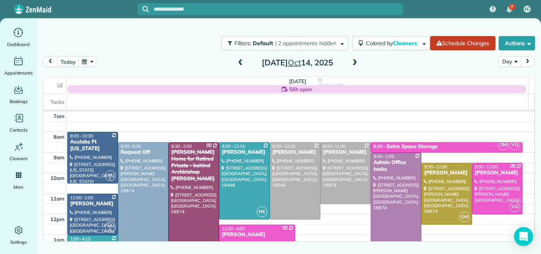
click at [239, 62] on span at bounding box center [240, 62] width 9 height 7
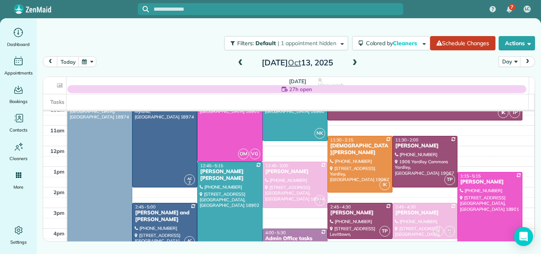
scroll to position [87, 0]
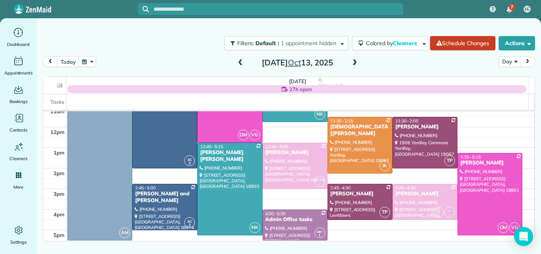
click at [522, 166] on td at bounding box center [300, 163] width 468 height 10
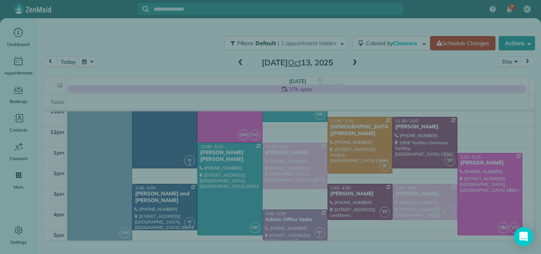
click at [522, 167] on div "Select a contact Add new" at bounding box center [449, 140] width 170 height 216
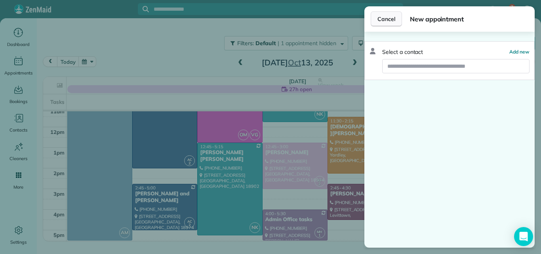
click at [389, 19] on span "Cancel" at bounding box center [386, 19] width 18 height 8
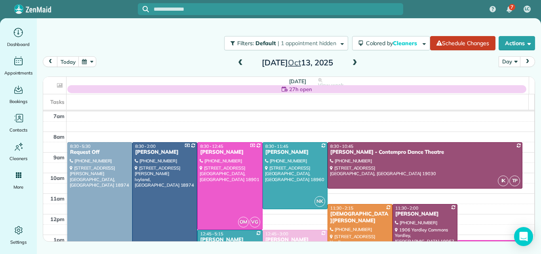
click at [357, 62] on span at bounding box center [354, 62] width 9 height 7
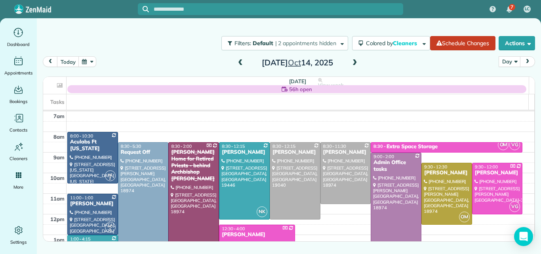
click at [239, 62] on span at bounding box center [240, 62] width 9 height 7
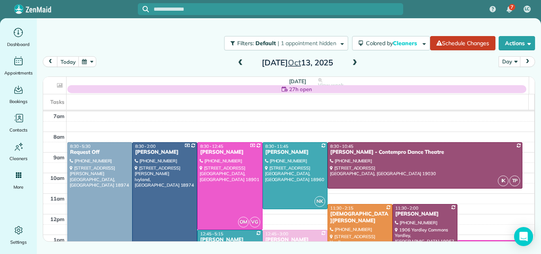
click at [354, 61] on span at bounding box center [354, 62] width 9 height 7
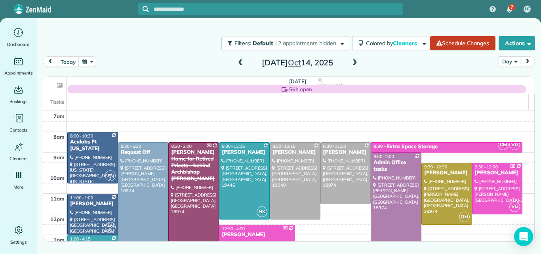
scroll to position [18, 0]
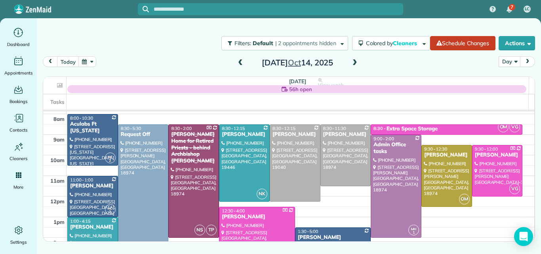
click at [355, 61] on span at bounding box center [354, 62] width 9 height 7
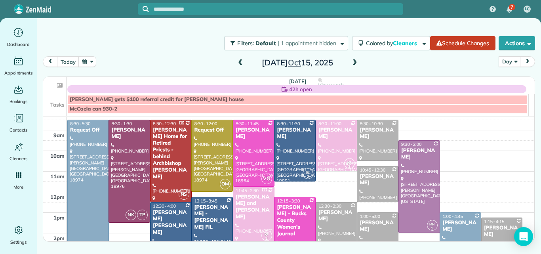
scroll to position [30, 0]
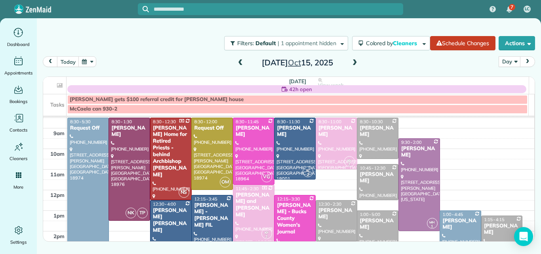
click at [240, 61] on span at bounding box center [240, 62] width 9 height 7
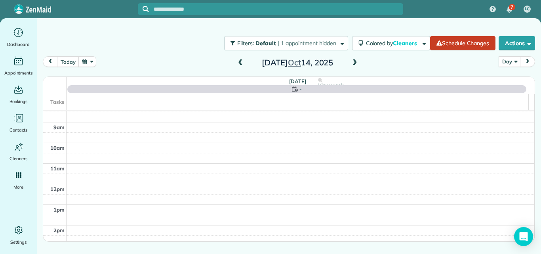
scroll to position [0, 0]
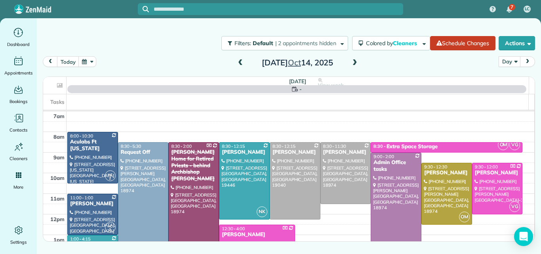
click at [240, 61] on span at bounding box center [240, 62] width 9 height 7
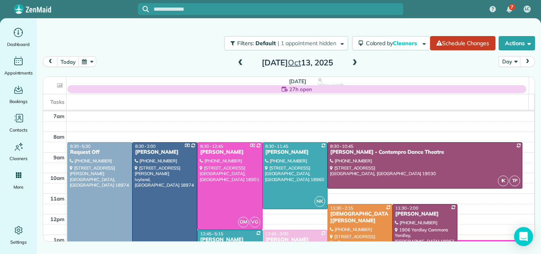
click at [352, 62] on span at bounding box center [354, 62] width 9 height 7
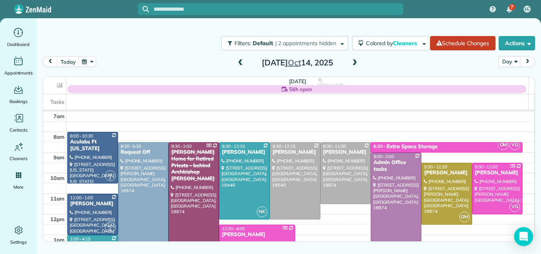
click at [352, 62] on span at bounding box center [354, 62] width 9 height 7
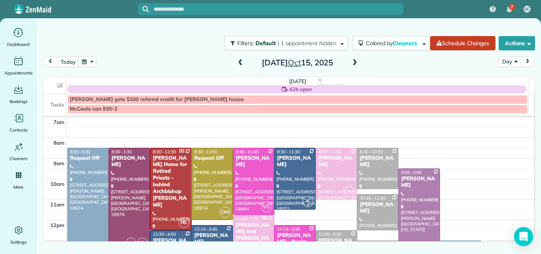
click at [236, 63] on span at bounding box center [240, 62] width 9 height 7
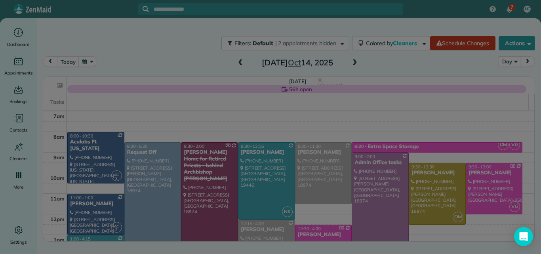
drag, startPoint x: 294, startPoint y: 156, endPoint x: 290, endPoint y: 226, distance: 70.5
click at [290, 235] on div at bounding box center [270, 127] width 541 height 254
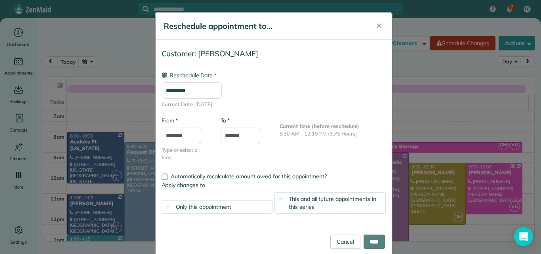
click at [290, 235] on div "**********" at bounding box center [270, 127] width 541 height 254
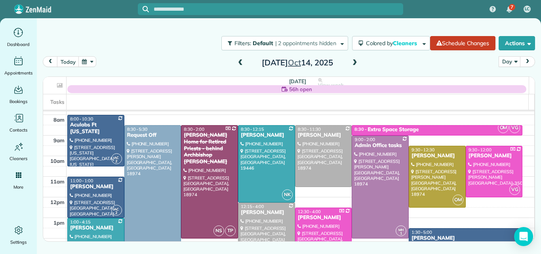
scroll to position [16, 0]
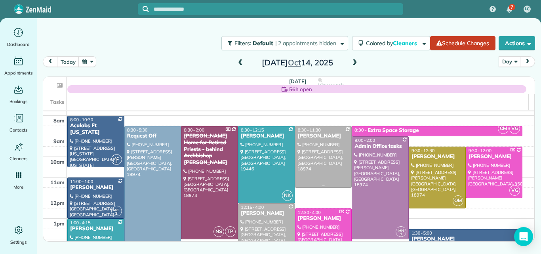
click at [333, 170] on div at bounding box center [323, 156] width 56 height 61
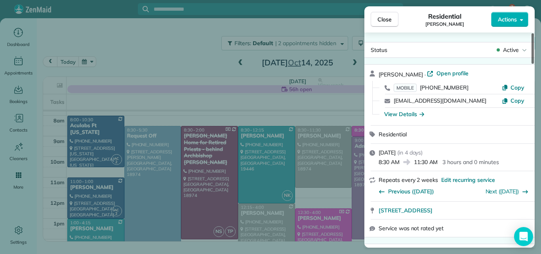
drag, startPoint x: 533, startPoint y: 54, endPoint x: 540, endPoint y: 46, distance: 11.2
click at [533, 46] on div at bounding box center [532, 48] width 2 height 30
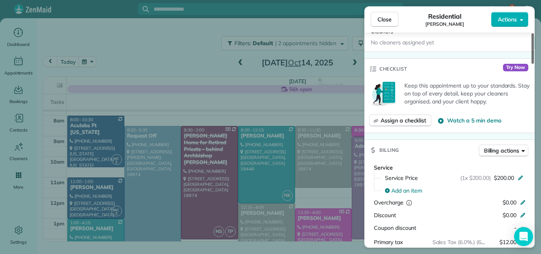
scroll to position [252, 0]
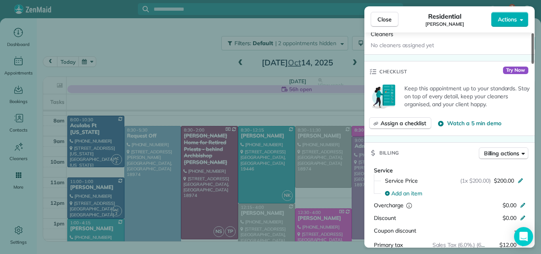
drag, startPoint x: 533, startPoint y: 52, endPoint x: 540, endPoint y: 88, distance: 36.4
click at [533, 64] on div at bounding box center [532, 48] width 2 height 30
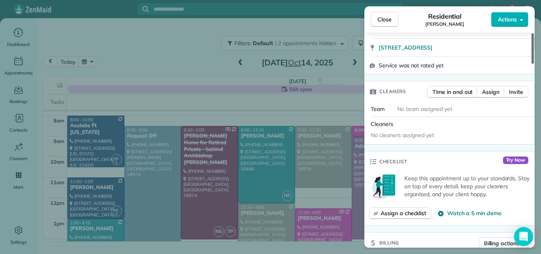
scroll to position [118, 0]
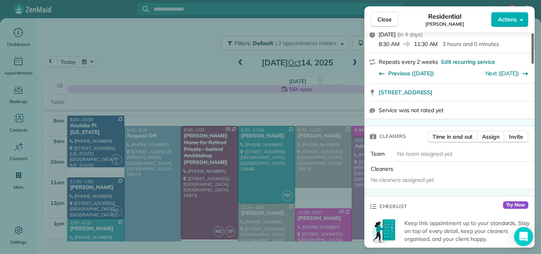
drag, startPoint x: 533, startPoint y: 91, endPoint x: 537, endPoint y: 72, distance: 19.5
click at [533, 64] on div at bounding box center [532, 48] width 2 height 30
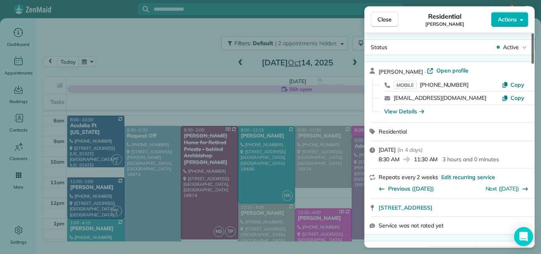
scroll to position [0, 0]
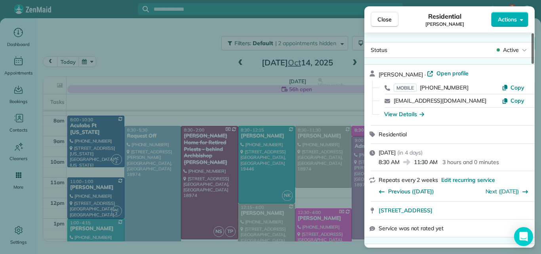
drag, startPoint x: 531, startPoint y: 66, endPoint x: 537, endPoint y: 31, distance: 35.4
click at [533, 33] on div at bounding box center [532, 48] width 2 height 30
click at [450, 73] on span "Open profile" at bounding box center [452, 73] width 32 height 8
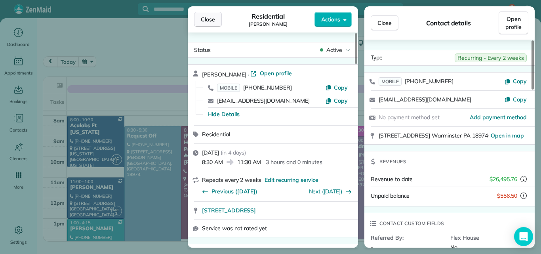
click at [206, 17] on span "Close" at bounding box center [208, 19] width 14 height 8
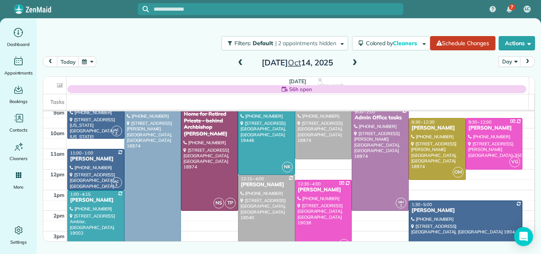
scroll to position [44, 0]
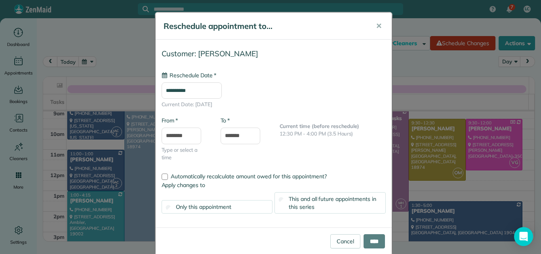
type input "**********"
click at [367, 235] on input "****" at bounding box center [373, 241] width 21 height 14
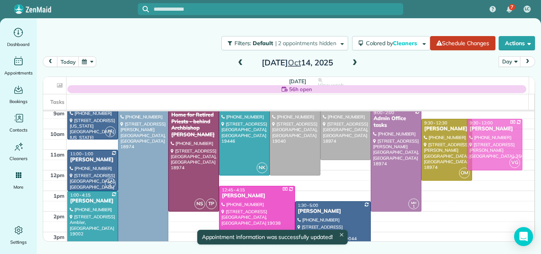
drag, startPoint x: 516, startPoint y: 135, endPoint x: 517, endPoint y: 127, distance: 8.0
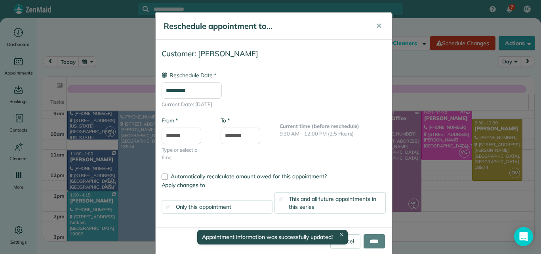
type input "**********"
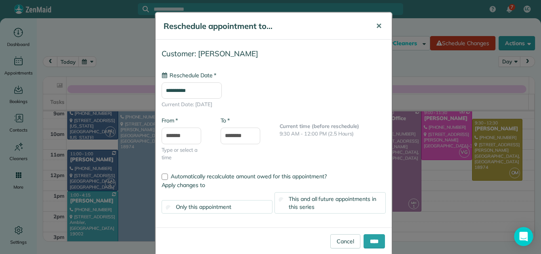
click at [376, 27] on span "✕" at bounding box center [379, 25] width 6 height 9
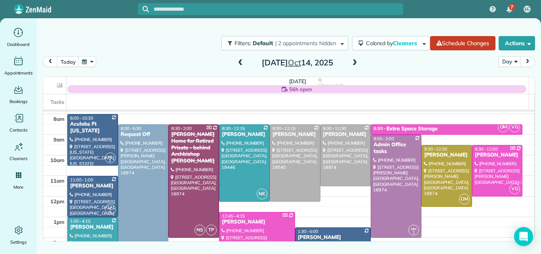
scroll to position [16, 0]
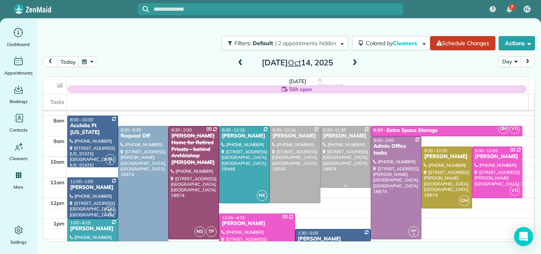
click at [330, 156] on div at bounding box center [346, 156] width 50 height 61
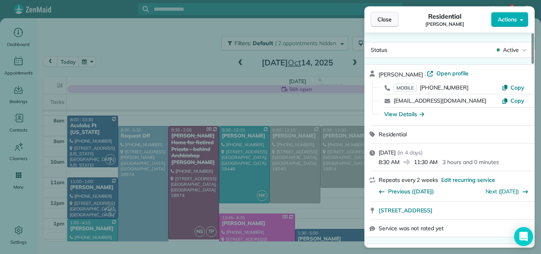
click at [380, 16] on span "Close" at bounding box center [384, 19] width 14 height 8
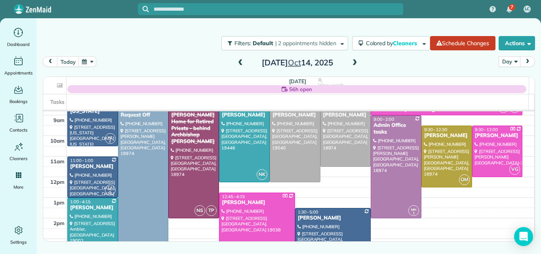
scroll to position [46, 0]
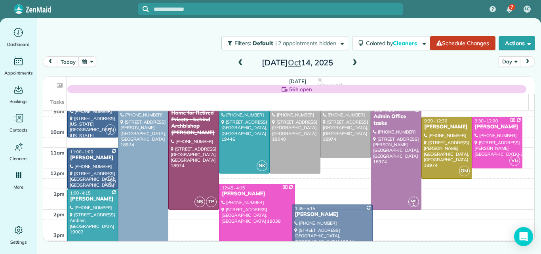
drag, startPoint x: 309, startPoint y: 207, endPoint x: 309, endPoint y: 212, distance: 4.4
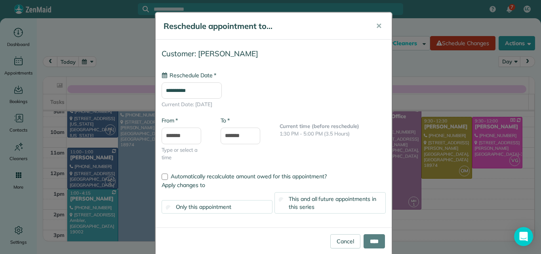
type input "**********"
click at [367, 239] on input "****" at bounding box center [373, 241] width 21 height 14
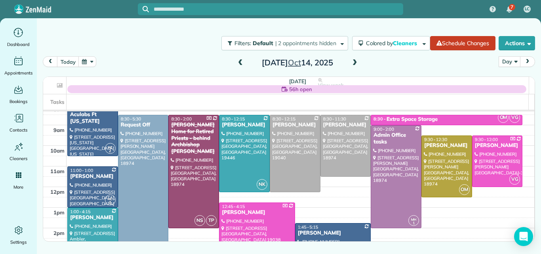
scroll to position [36, 0]
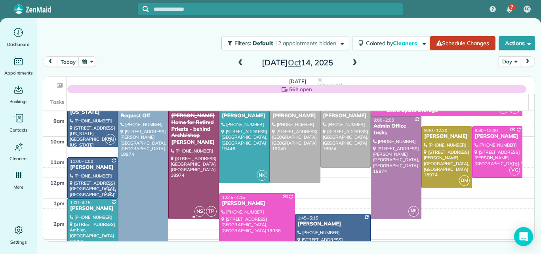
click at [190, 171] on div at bounding box center [194, 162] width 50 height 112
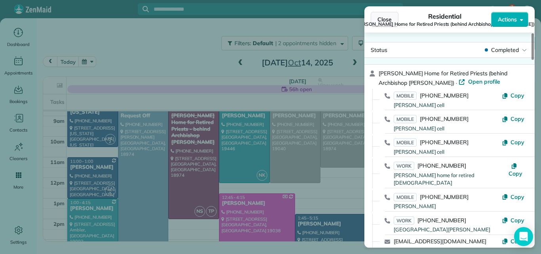
click at [388, 18] on span "Close" at bounding box center [384, 19] width 14 height 8
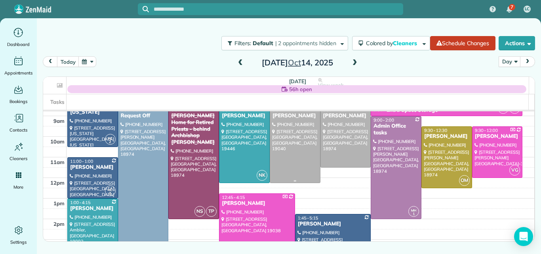
click at [297, 118] on div "Jessica Villante" at bounding box center [295, 115] width 46 height 7
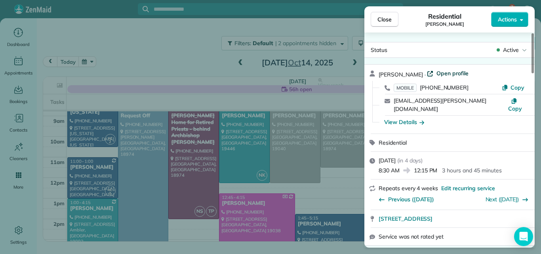
click at [448, 71] on span "Open profile" at bounding box center [452, 73] width 32 height 8
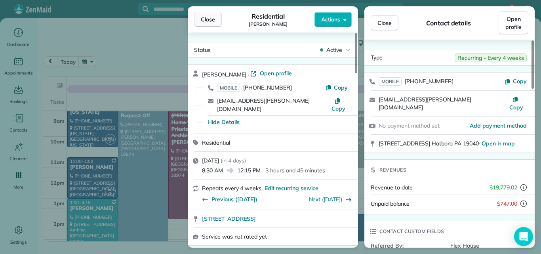
click at [208, 14] on button "Close" at bounding box center [208, 19] width 28 height 15
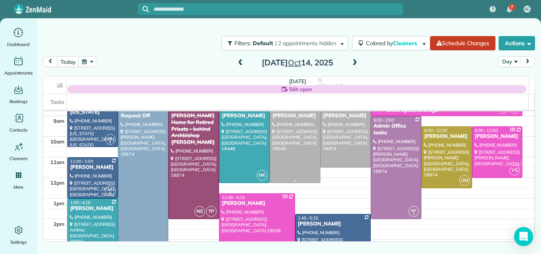
click at [298, 141] on div at bounding box center [295, 144] width 50 height 76
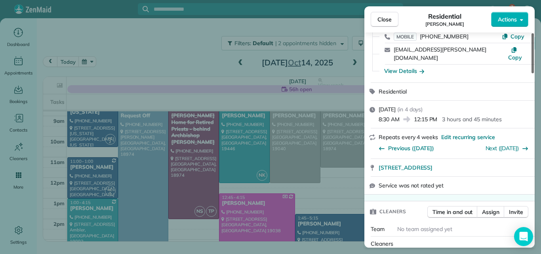
scroll to position [57, 0]
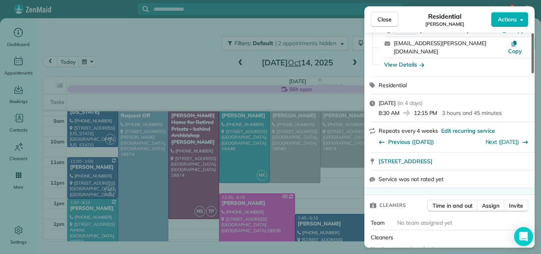
drag, startPoint x: 532, startPoint y: 67, endPoint x: 540, endPoint y: 78, distance: 13.3
click at [533, 73] on div at bounding box center [532, 53] width 2 height 40
click at [486, 201] on span "Assign" at bounding box center [490, 205] width 17 height 8
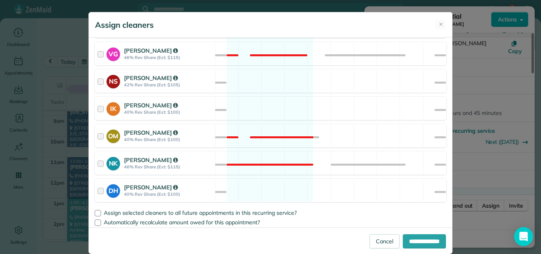
scroll to position [433, 0]
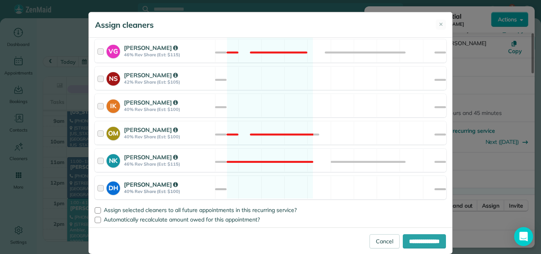
click at [97, 186] on div at bounding box center [101, 187] width 9 height 15
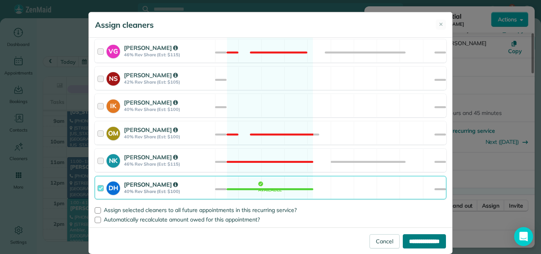
click at [408, 239] on input "**********" at bounding box center [423, 241] width 43 height 14
type input "**********"
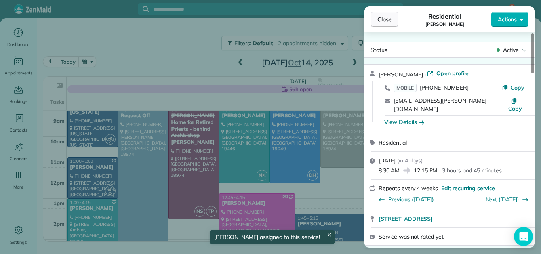
click at [388, 16] on span "Close" at bounding box center [384, 19] width 14 height 8
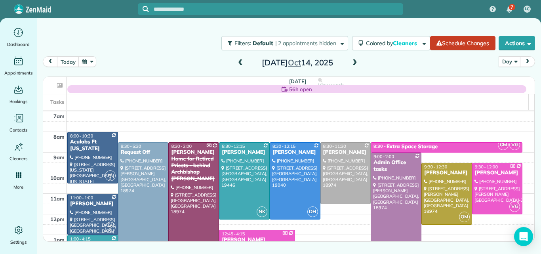
click at [354, 63] on span at bounding box center [354, 62] width 9 height 7
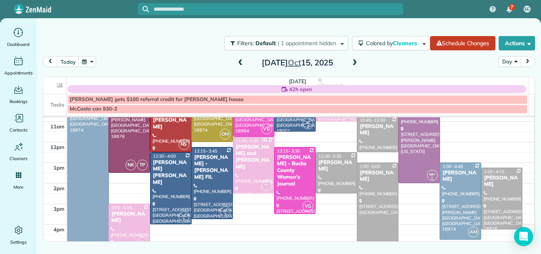
scroll to position [79, 0]
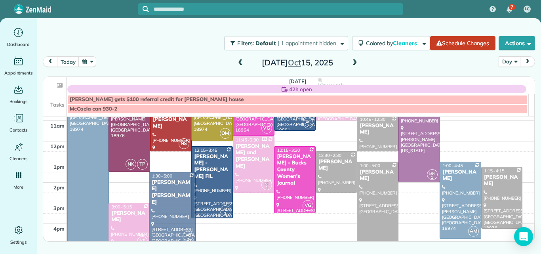
drag, startPoint x: 162, startPoint y: 195, endPoint x: 160, endPoint y: 214, distance: 18.3
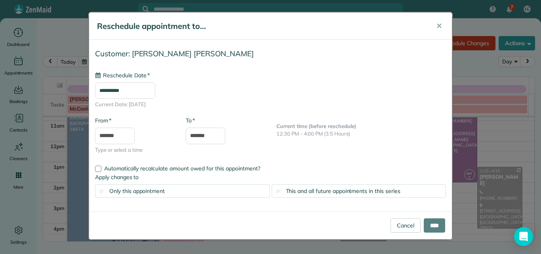
type input "**********"
click at [435, 223] on input "****" at bounding box center [433, 225] width 21 height 14
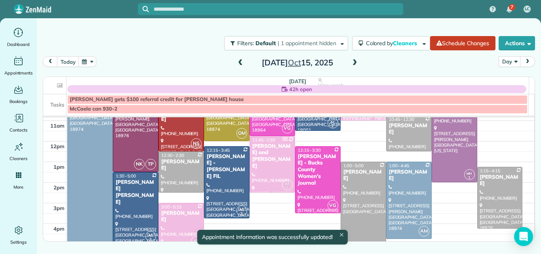
click at [122, 211] on div at bounding box center [135, 207] width 45 height 71
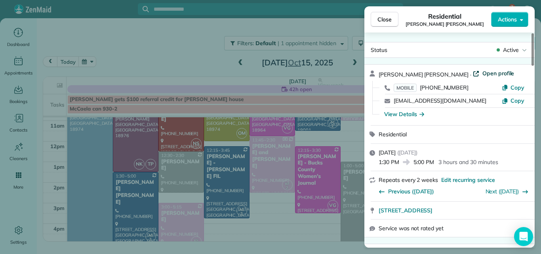
click at [482, 72] on span "Open profile" at bounding box center [498, 73] width 32 height 8
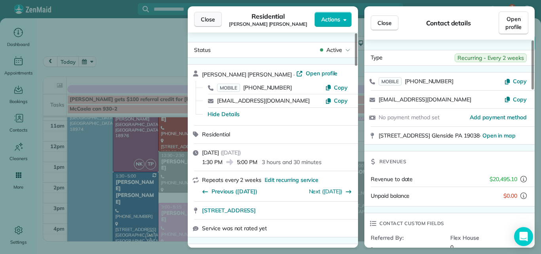
click at [206, 19] on span "Close" at bounding box center [208, 19] width 14 height 8
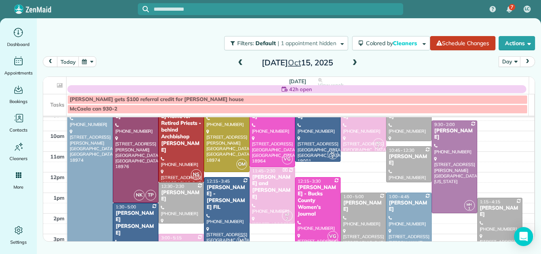
scroll to position [69, 0]
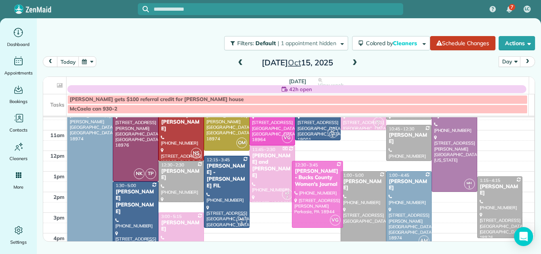
drag, startPoint x: 316, startPoint y: 184, endPoint x: 315, endPoint y: 191, distance: 6.8
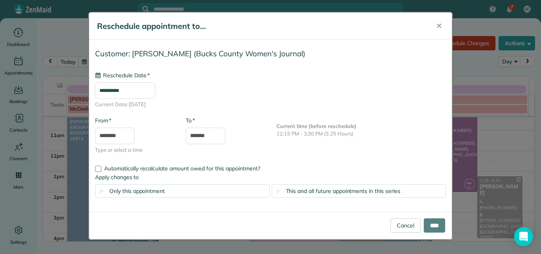
type input "**********"
click at [427, 224] on input "****" at bounding box center [433, 225] width 21 height 14
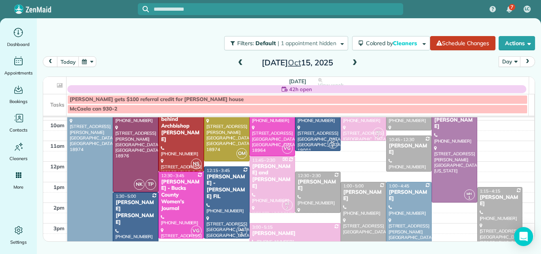
scroll to position [58, 0]
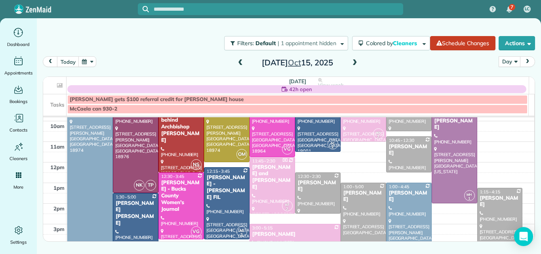
click at [345, 218] on div at bounding box center [363, 224] width 45 height 82
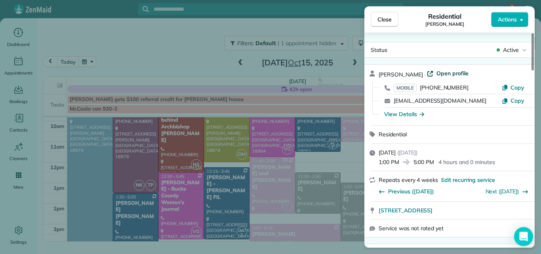
click at [452, 72] on span "Open profile" at bounding box center [452, 73] width 32 height 8
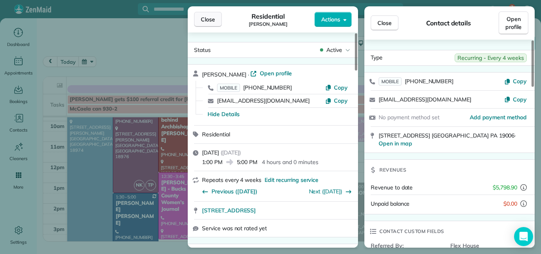
click at [204, 16] on span "Close" at bounding box center [208, 19] width 14 height 8
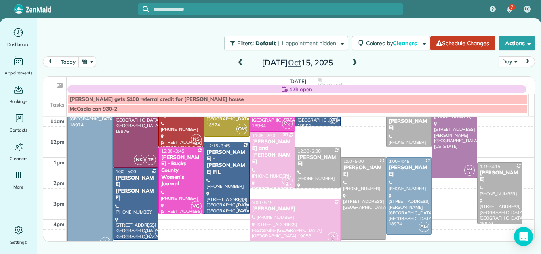
scroll to position [85, 0]
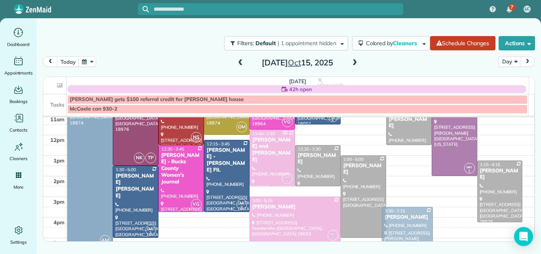
drag, startPoint x: 397, startPoint y: 189, endPoint x: 405, endPoint y: 239, distance: 50.9
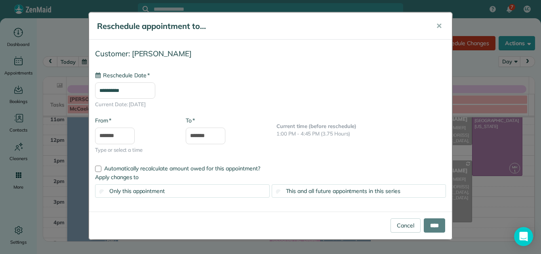
type input "**********"
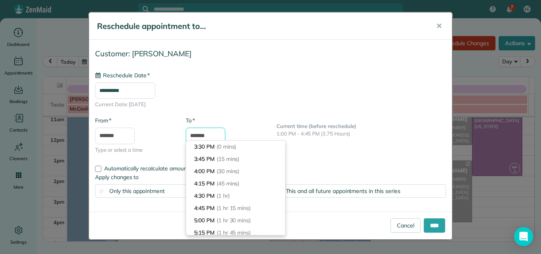
click at [204, 135] on input "*******" at bounding box center [206, 135] width 40 height 17
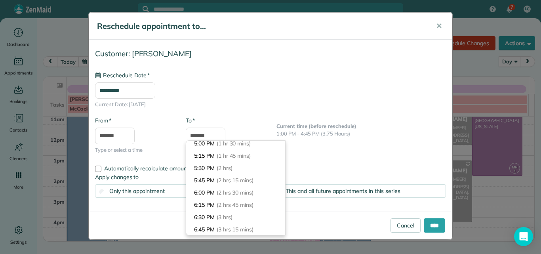
scroll to position [61, 0]
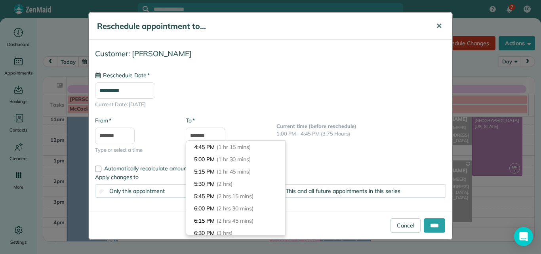
click at [438, 25] on span "✕" at bounding box center [439, 25] width 6 height 9
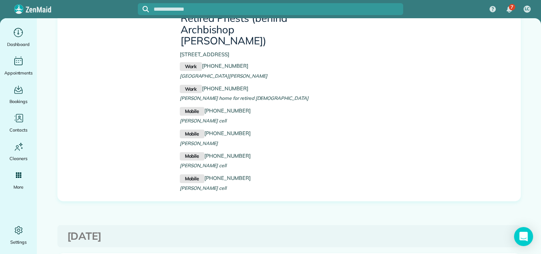
scroll to position [1491, 0]
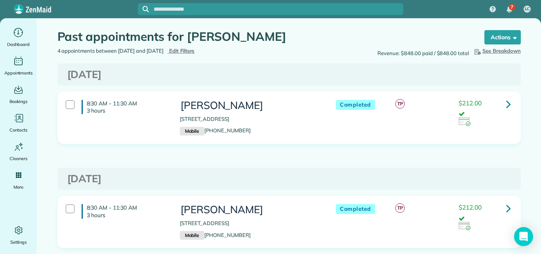
click at [195, 49] on span "Edit Filters" at bounding box center [182, 50] width 26 height 6
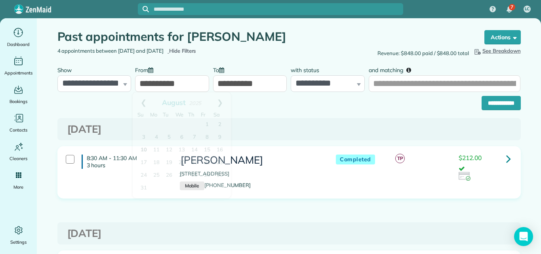
click at [184, 83] on input "**********" at bounding box center [172, 83] width 74 height 17
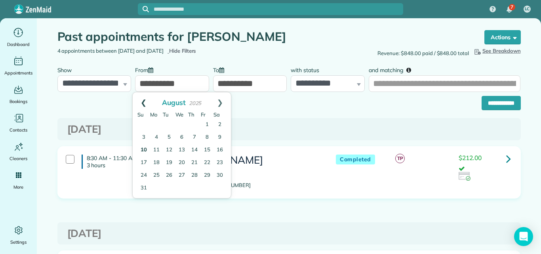
click at [140, 100] on link "Prev" at bounding box center [144, 102] width 22 height 20
click at [195, 124] on link "1" at bounding box center [194, 124] width 13 height 13
type input "**********"
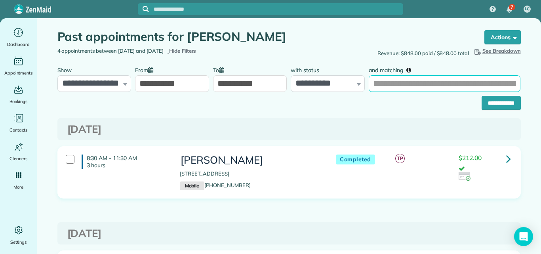
click at [438, 85] on input "and matching" at bounding box center [444, 83] width 152 height 17
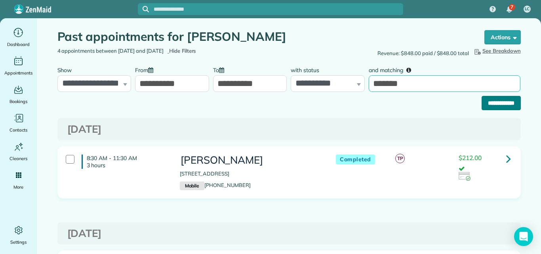
type input "*******"
click at [493, 101] on input "**********" at bounding box center [500, 103] width 39 height 14
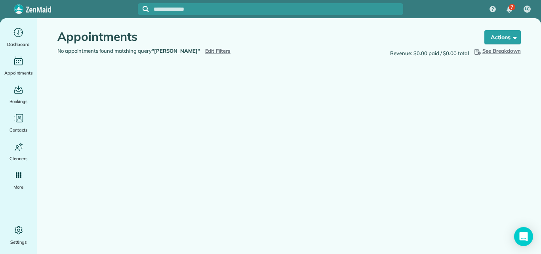
click at [205, 50] on span "Edit Filters" at bounding box center [218, 50] width 26 height 6
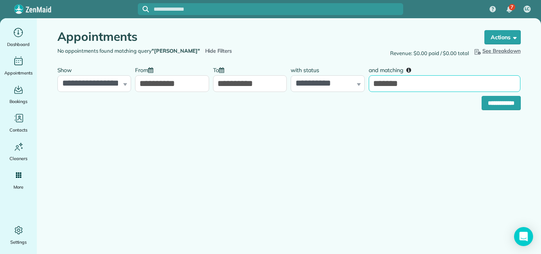
click at [372, 83] on input "*******" at bounding box center [444, 83] width 152 height 17
type input "**********"
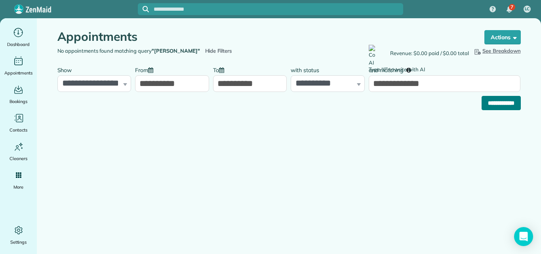
click at [502, 103] on input "**********" at bounding box center [500, 103] width 39 height 14
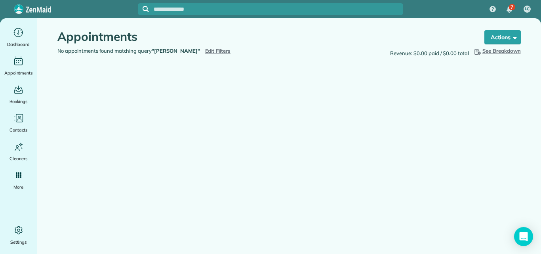
click at [211, 50] on span "Edit Filters" at bounding box center [218, 50] width 26 height 6
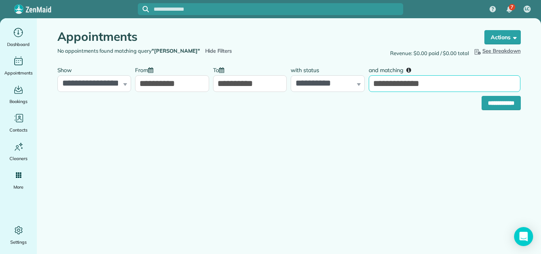
click at [426, 83] on input "**********" at bounding box center [444, 83] width 152 height 17
type input "**********"
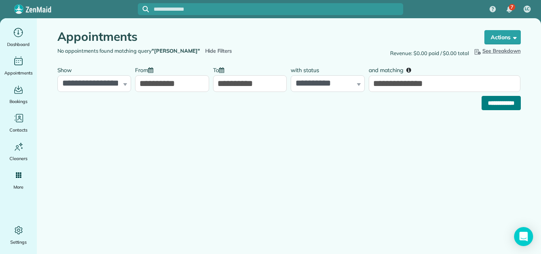
click at [505, 102] on input "**********" at bounding box center [500, 103] width 39 height 14
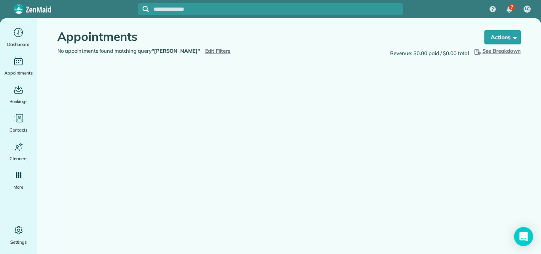
click at [212, 48] on span "Edit Filters" at bounding box center [218, 50] width 26 height 6
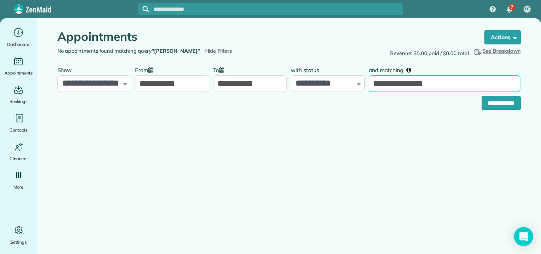
click at [433, 85] on input "**********" at bounding box center [444, 83] width 152 height 17
type input "**********"
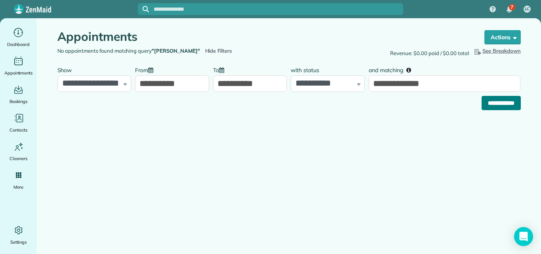
click at [500, 102] on input "**********" at bounding box center [500, 103] width 39 height 14
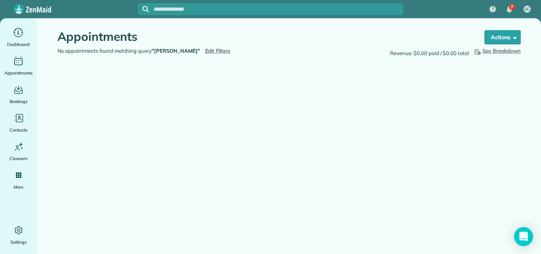
click at [213, 48] on span "Edit Filters" at bounding box center [218, 50] width 26 height 6
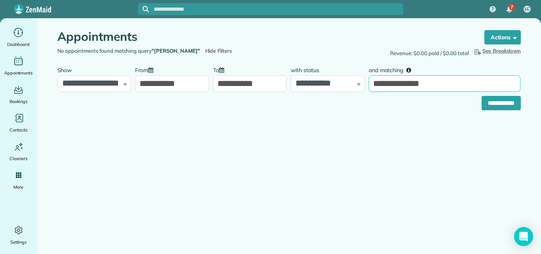
click at [424, 84] on input "**********" at bounding box center [444, 83] width 152 height 17
type input "**********"
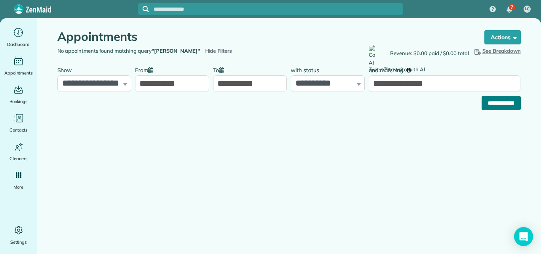
click at [501, 99] on input "**********" at bounding box center [500, 103] width 39 height 14
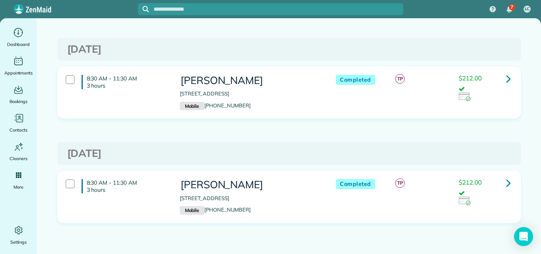
scroll to position [973, 0]
